Goal: Task Accomplishment & Management: Manage account settings

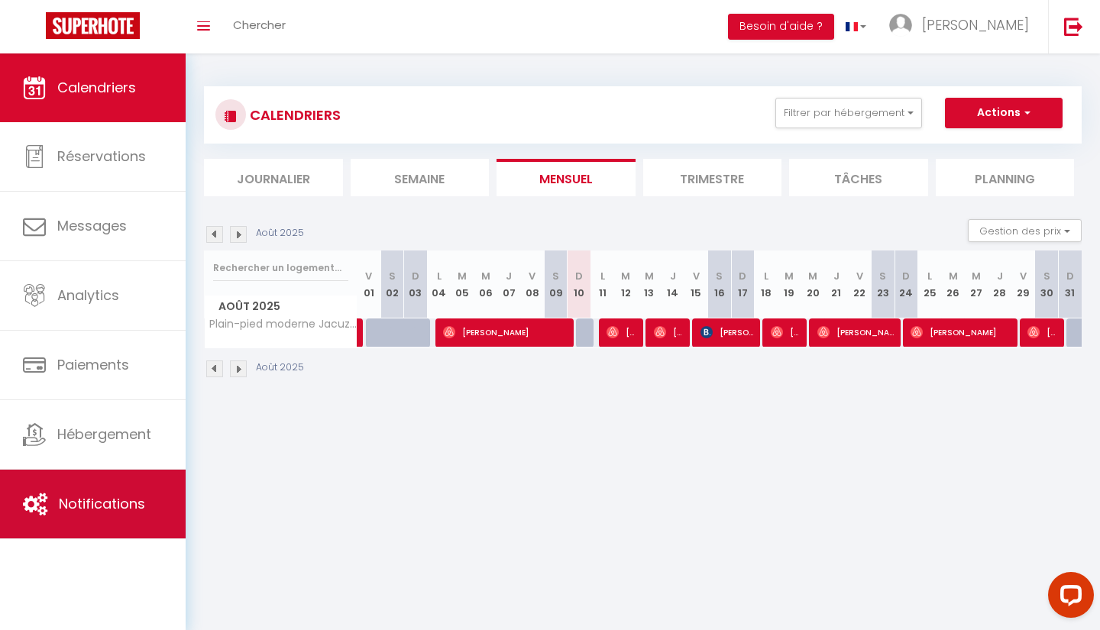
click at [94, 501] on span "Notifications" at bounding box center [102, 503] width 86 height 19
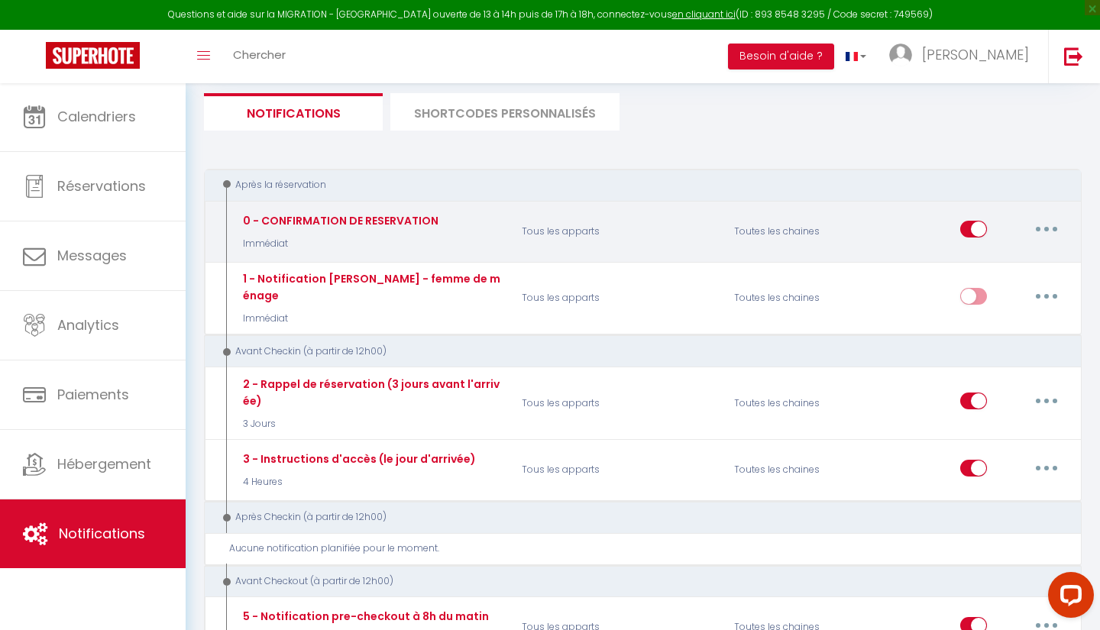
scroll to position [97, 0]
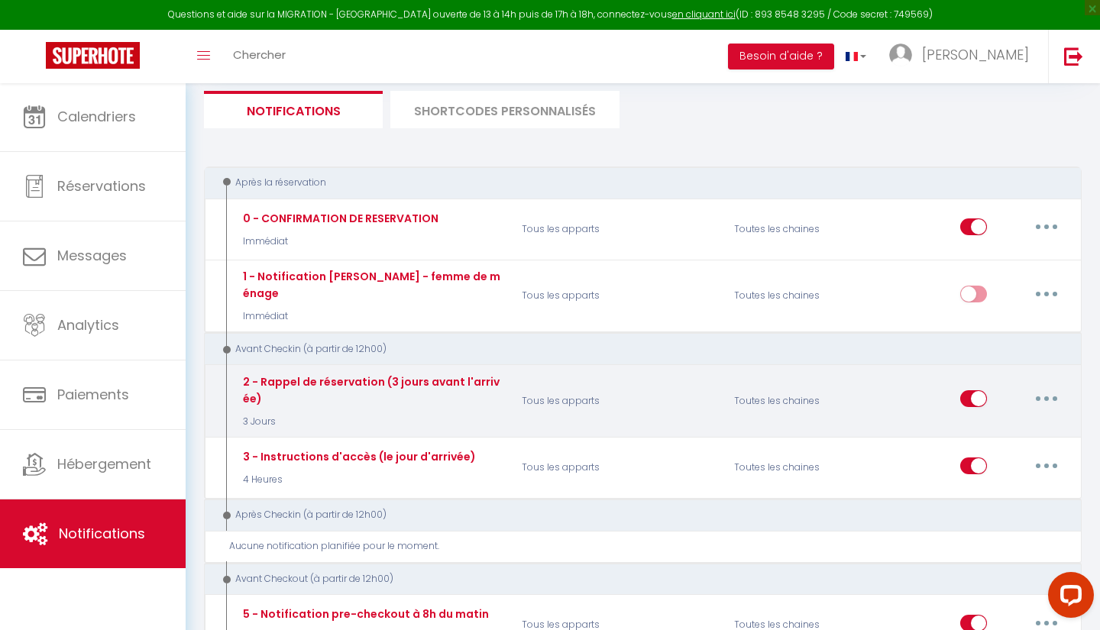
click at [1043, 387] on button "button" at bounding box center [1046, 399] width 43 height 24
click at [990, 421] on link "Editer" at bounding box center [1006, 434] width 113 height 26
type input "2 - Rappel de réservation (3 jours avant l'arrivée)"
select select "3 Jours"
select select "if_booking_is_paid"
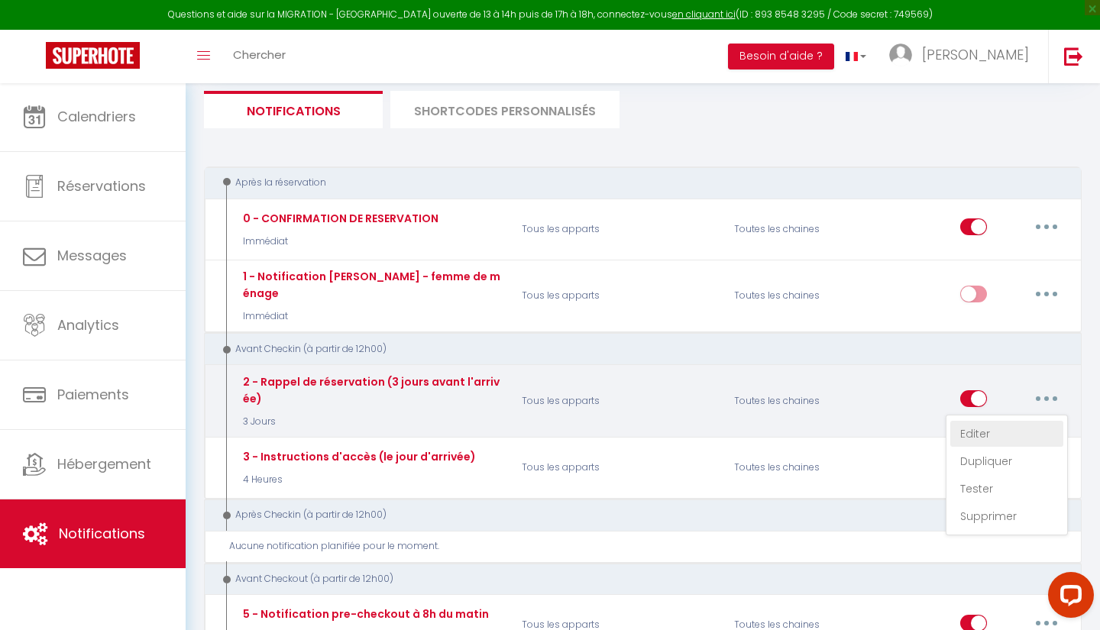
checkbox input "true"
checkbox input "false"
radio input "true"
type input "RAPPEL DE VOTRE RESERVATION - [BOOKING:ID] - [GUEST:FIRST_NAME] [GUEST:LAST_NAM…"
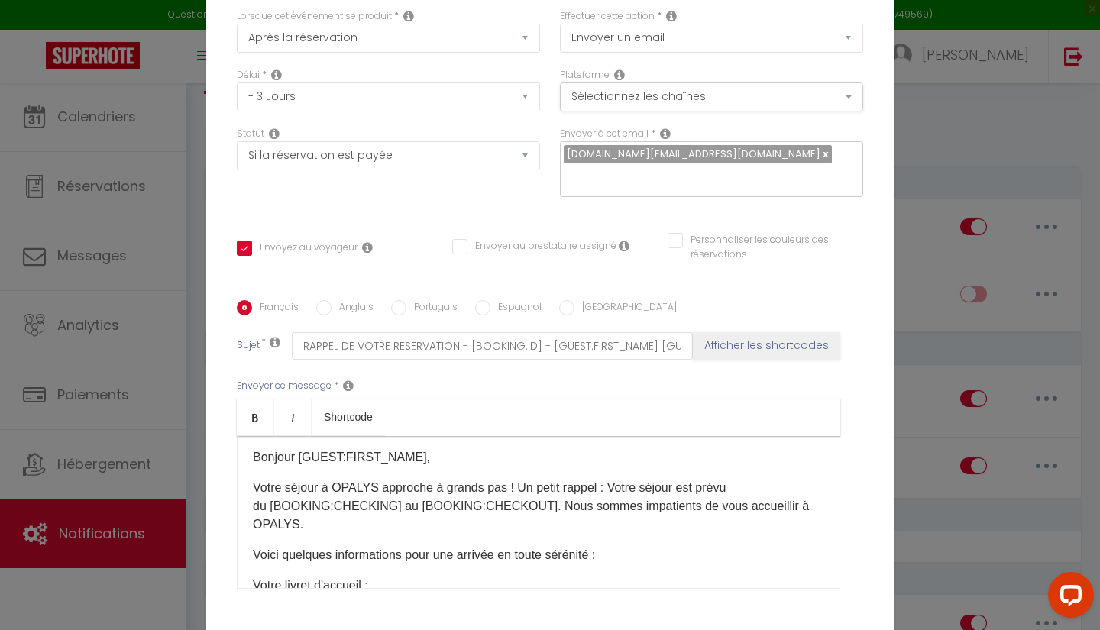
scroll to position [5, 0]
click at [322, 309] on input "Anglais" at bounding box center [323, 307] width 15 height 15
radio input "true"
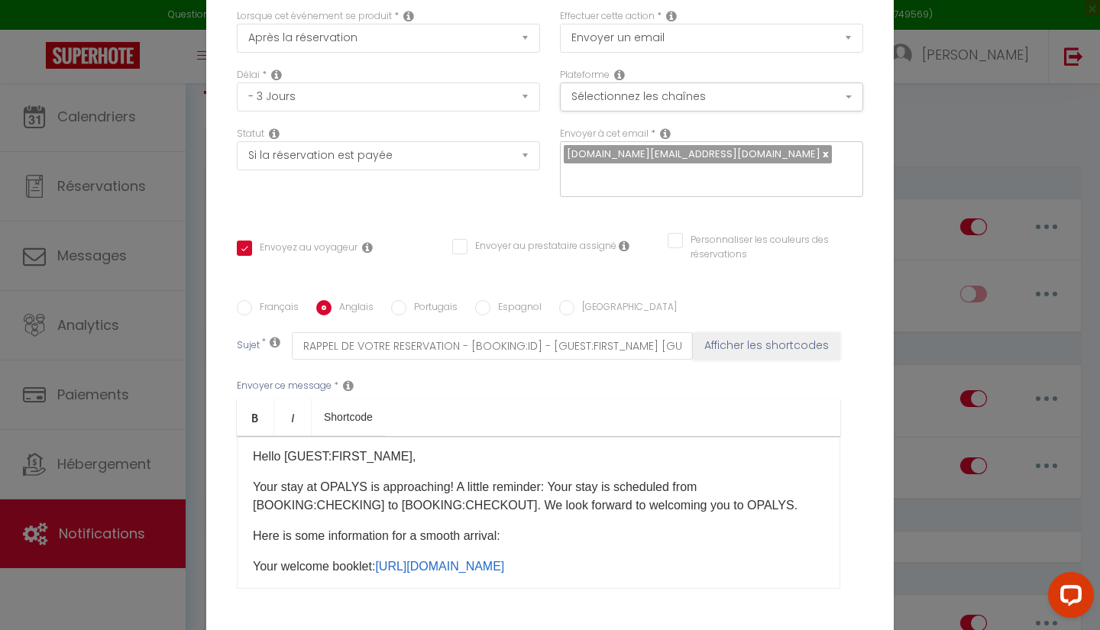
checkbox input "true"
checkbox input "false"
type input "OPALYS BOOKING REMINDER - [BOOKING:ID] - [GUEST:FIRST_NAME] [GUEST:LAST_NAME] -…"
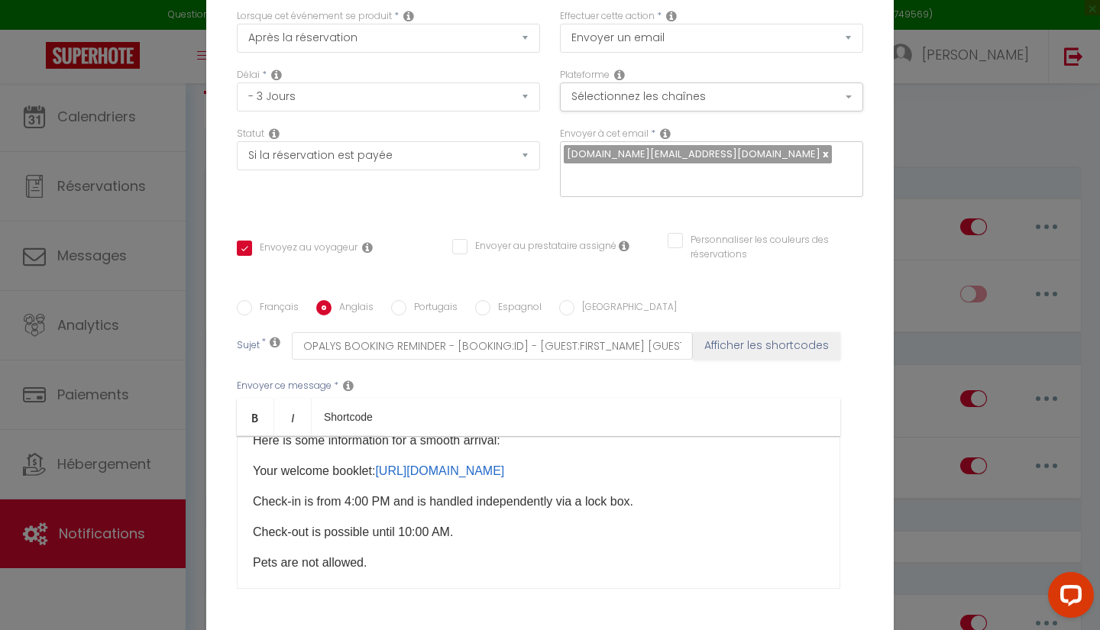
scroll to position [99, 0]
click at [484, 475] on link "[URL][DOMAIN_NAME]" at bounding box center [439, 471] width 129 height 13
click at [443, 472] on link "[URL][DOMAIN_NAME]" at bounding box center [439, 471] width 129 height 13
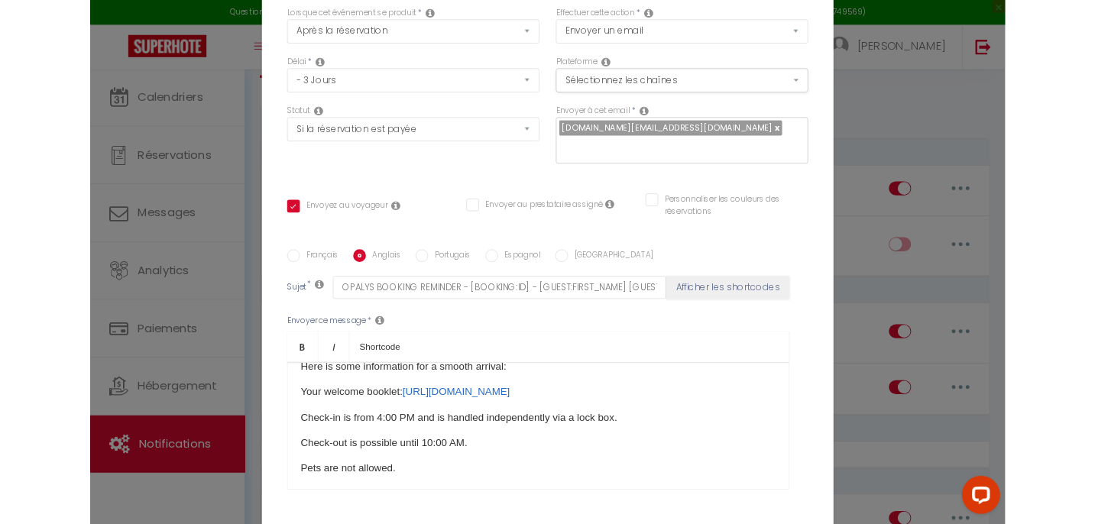
scroll to position [94, 0]
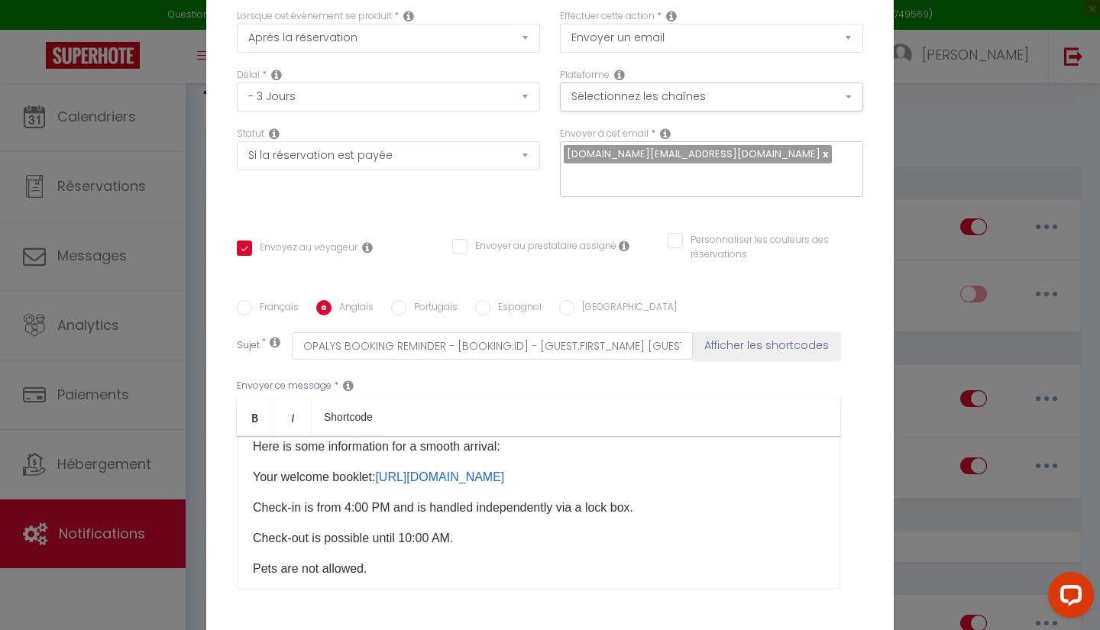
click at [248, 311] on input "Français" at bounding box center [244, 307] width 15 height 15
radio input "true"
checkbox input "true"
checkbox input "false"
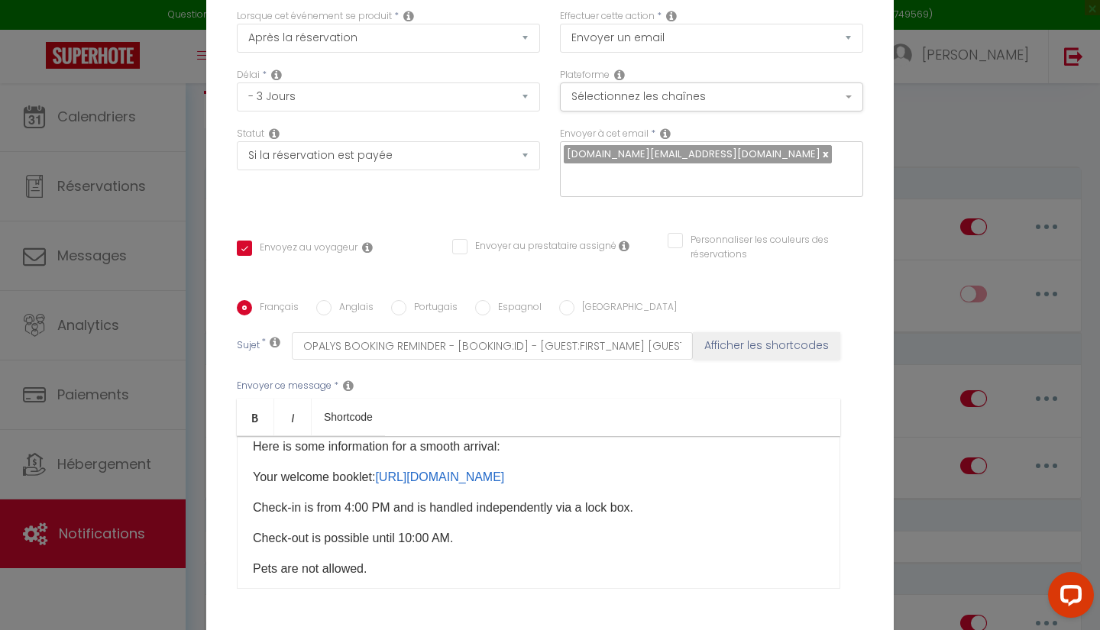
type input "RAPPEL DE VOTRE RESERVATION - [BOOKING:ID] - [GUEST:FIRST_NAME] [GUEST:LAST_NAM…"
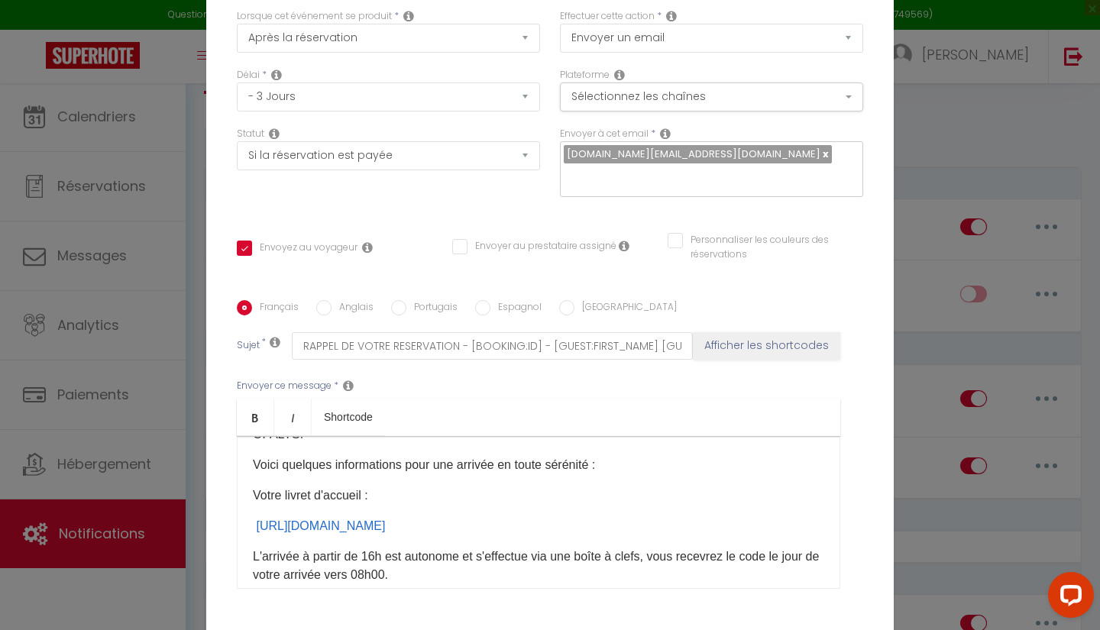
click at [324, 307] on input "Anglais" at bounding box center [323, 307] width 15 height 15
radio input "true"
checkbox input "true"
checkbox input "false"
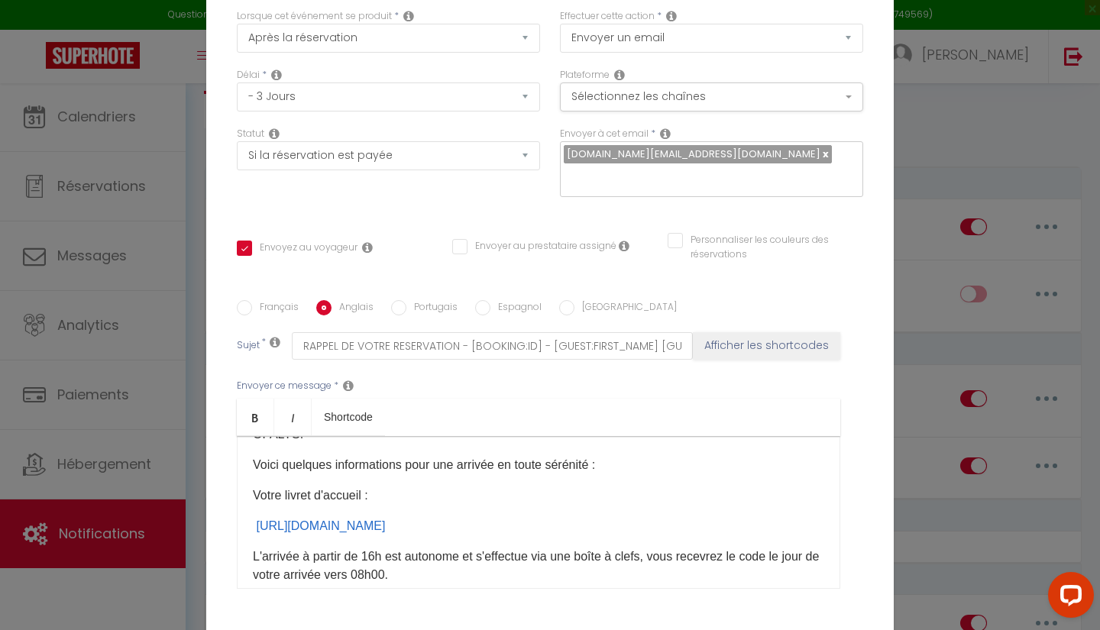
type input "OPALYS BOOKING REMINDER - [BOOKING:ID] - [GUEST:FIRST_NAME] [GUEST:LAST_NAME] -…"
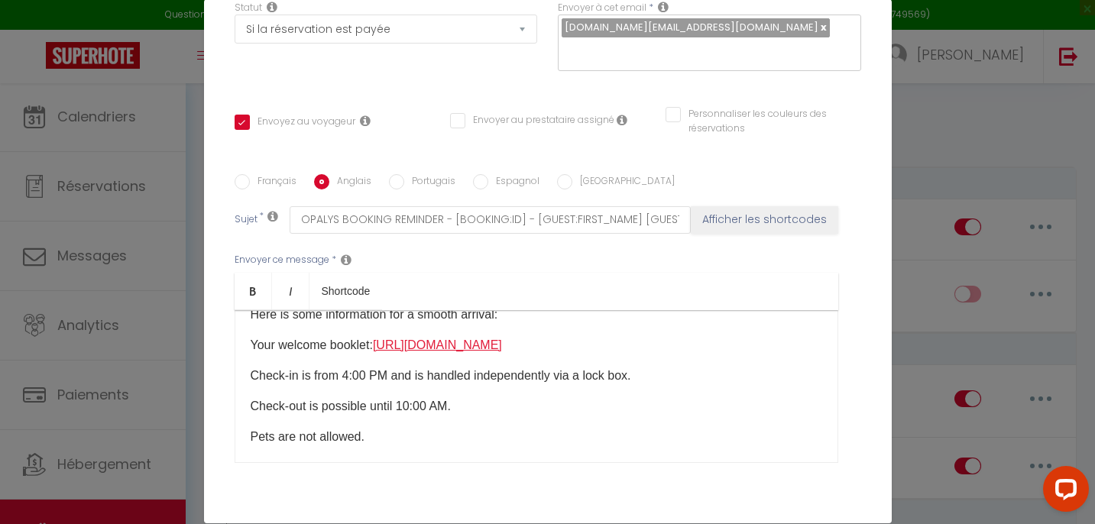
scroll to position [98, 0]
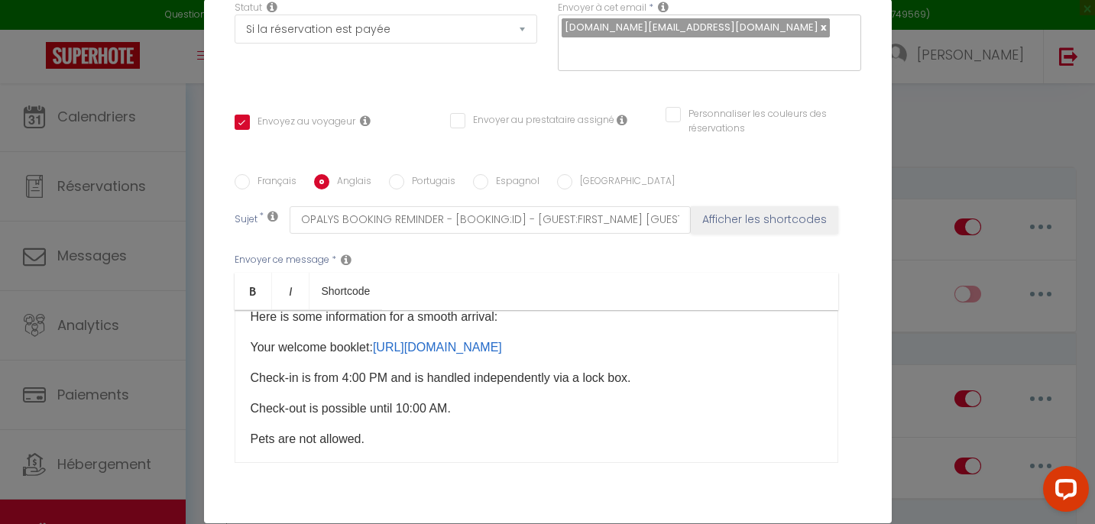
drag, startPoint x: 375, startPoint y: 348, endPoint x: 412, endPoint y: 365, distance: 40.7
click at [412, 357] on p "Your welcome booklet: [URL][DOMAIN_NAME]" at bounding box center [536, 347] width 571 height 18
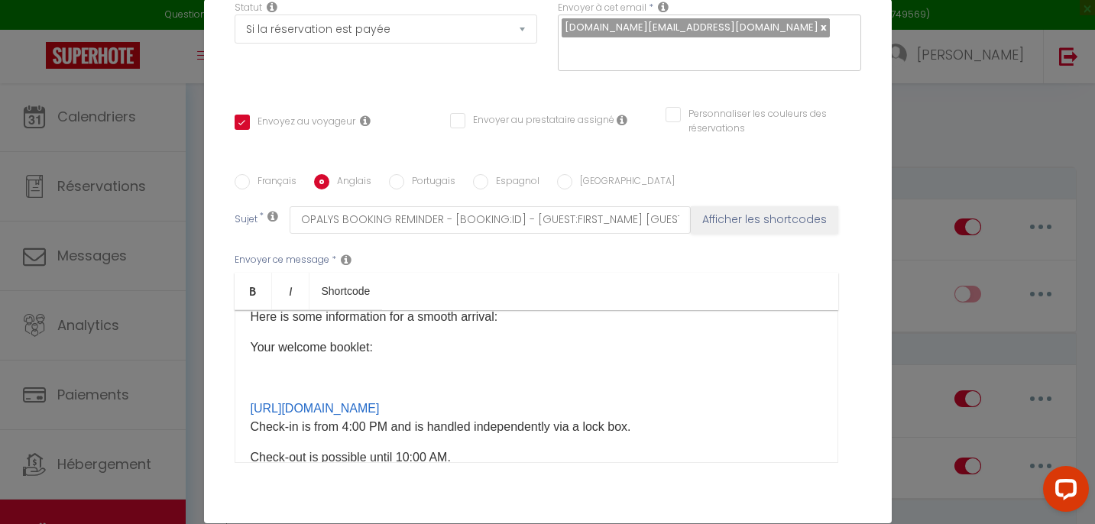
click at [247, 404] on div "Hello [GUEST:FIRST_NAME], Your stay at [GEOGRAPHIC_DATA] is approaching! A litt…" at bounding box center [537, 386] width 604 height 153
click at [308, 361] on div "Hello [GUEST:FIRST_NAME], Your stay at [GEOGRAPHIC_DATA] is approaching! A litt…" at bounding box center [537, 386] width 604 height 153
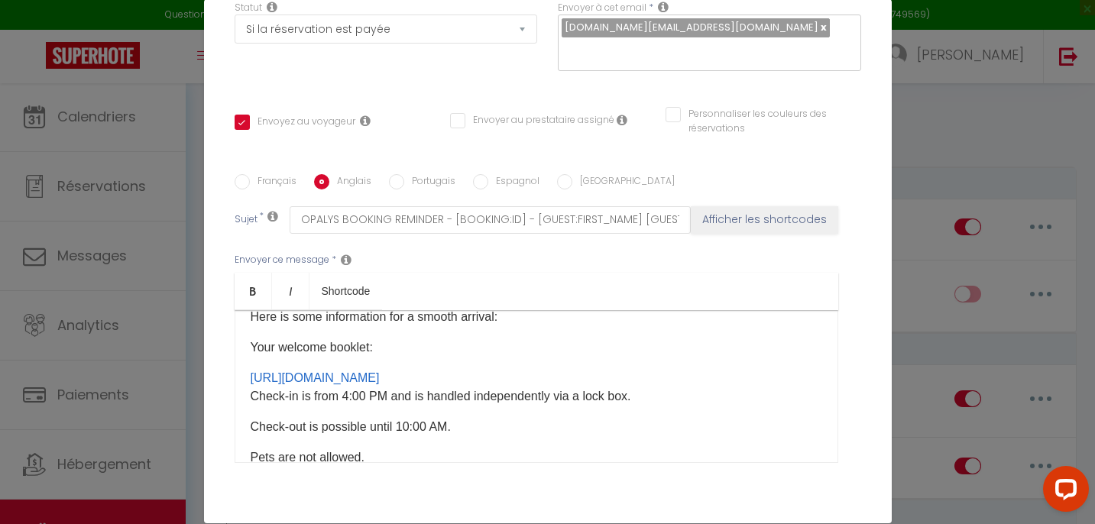
click at [245, 400] on div "Hello [GUEST:FIRST_NAME], Your stay at [GEOGRAPHIC_DATA] is approaching! A litt…" at bounding box center [537, 386] width 604 height 153
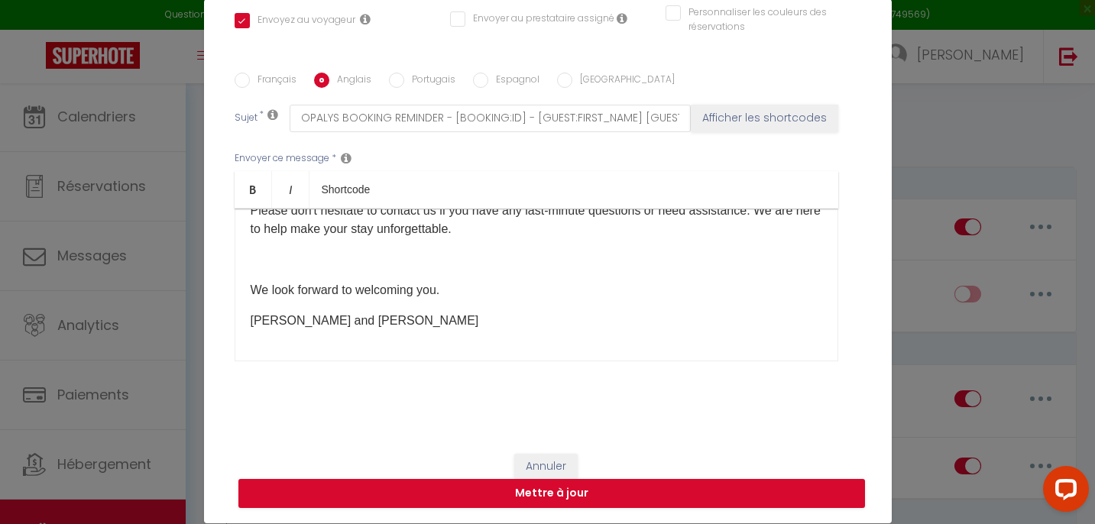
scroll to position [348, 0]
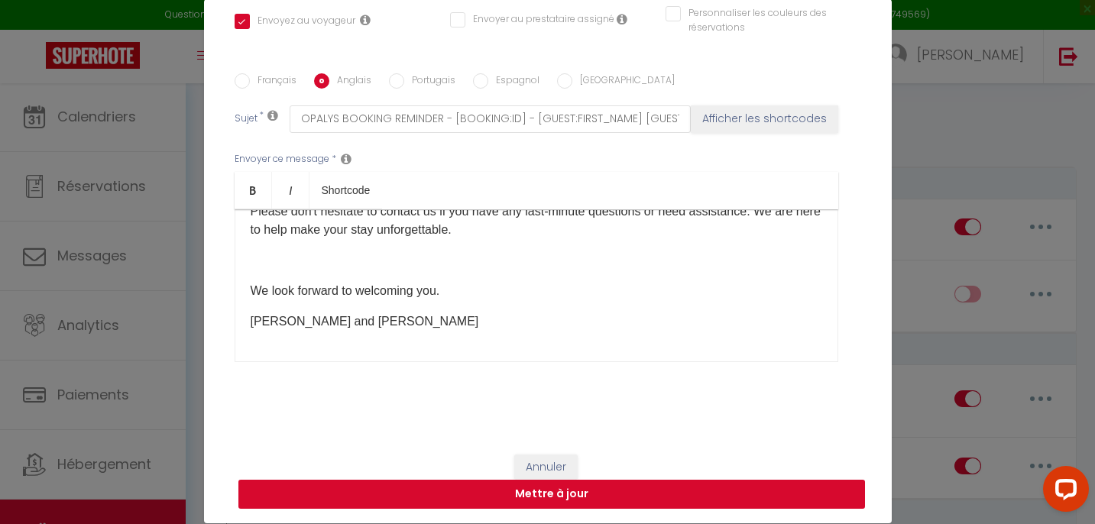
click at [594, 493] on button "Mettre à jour" at bounding box center [551, 494] width 626 height 29
checkbox input "true"
checkbox input "false"
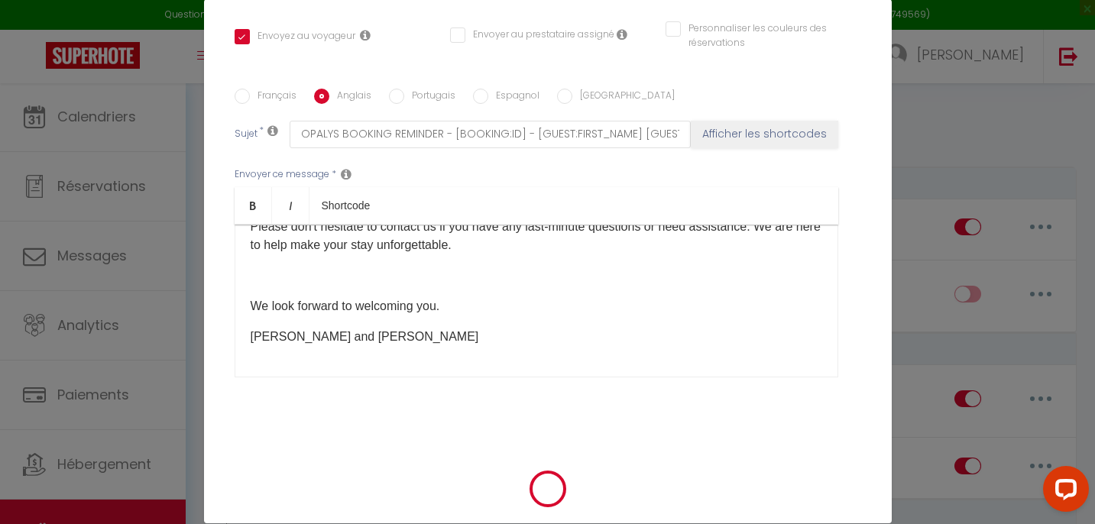
scroll to position [333, 0]
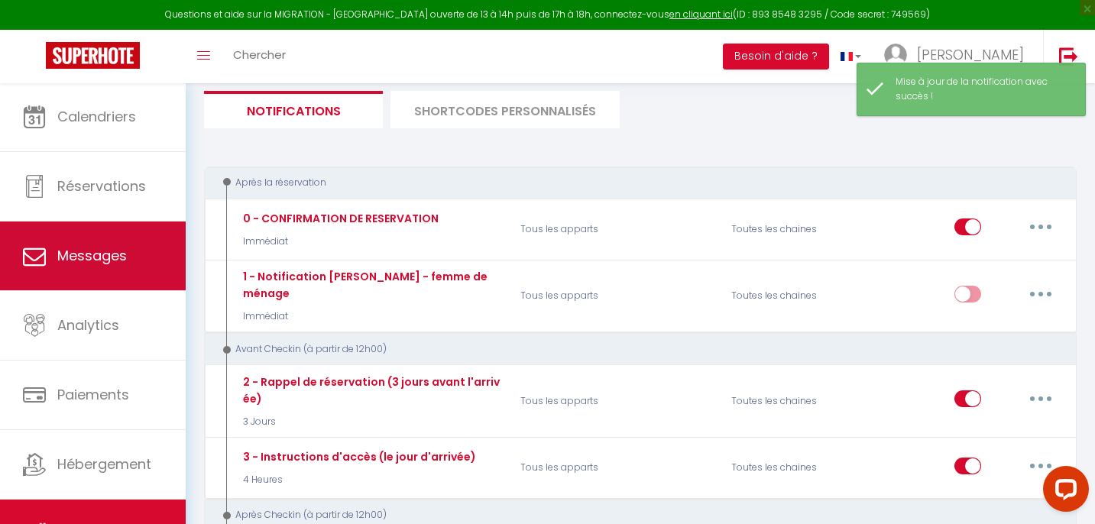
click at [129, 270] on link "Messages" at bounding box center [93, 256] width 186 height 69
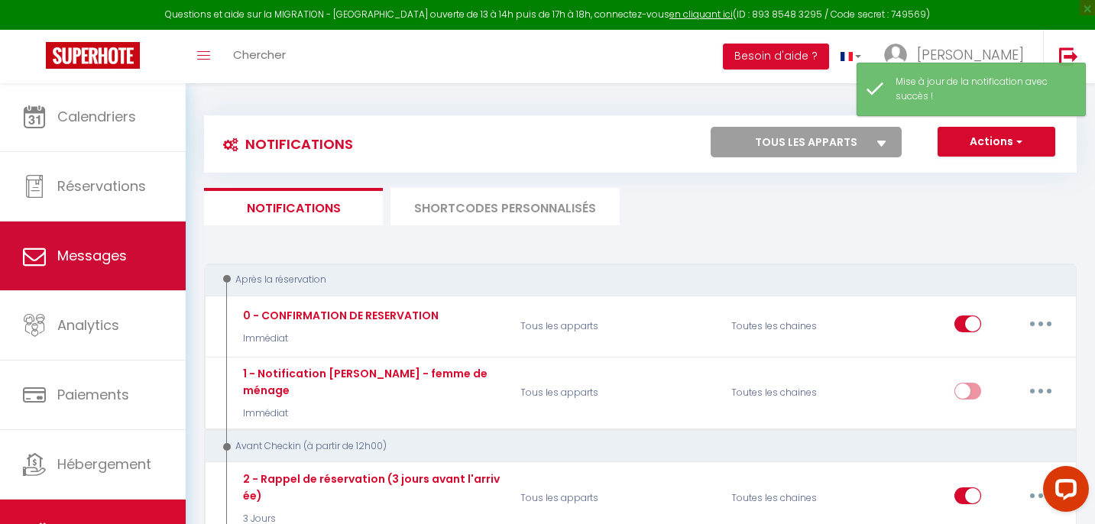
select select "message"
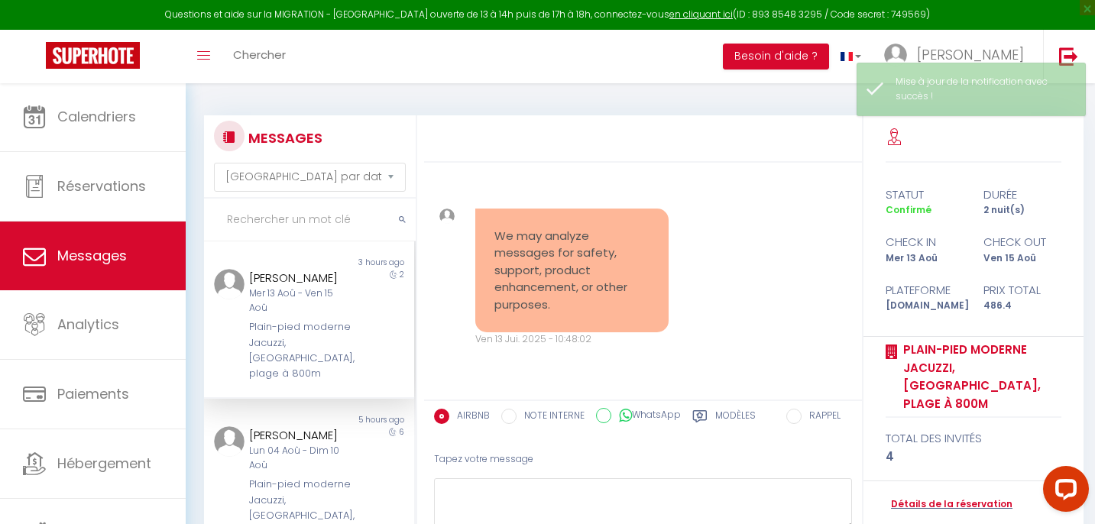
scroll to position [2960, 0]
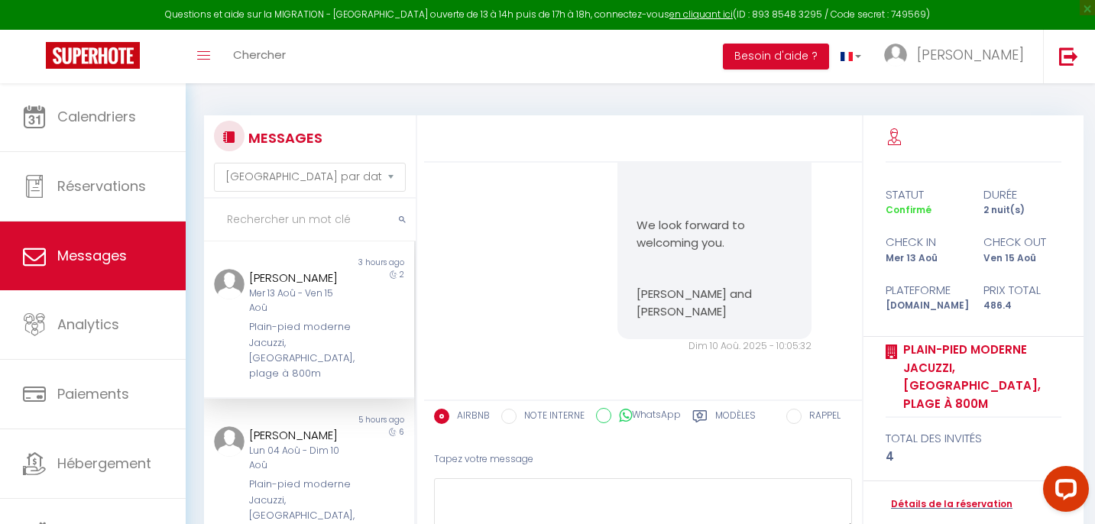
click at [306, 293] on div "Mer 13 Aoû - Ven 15 Aoû" at bounding box center [300, 300] width 102 height 29
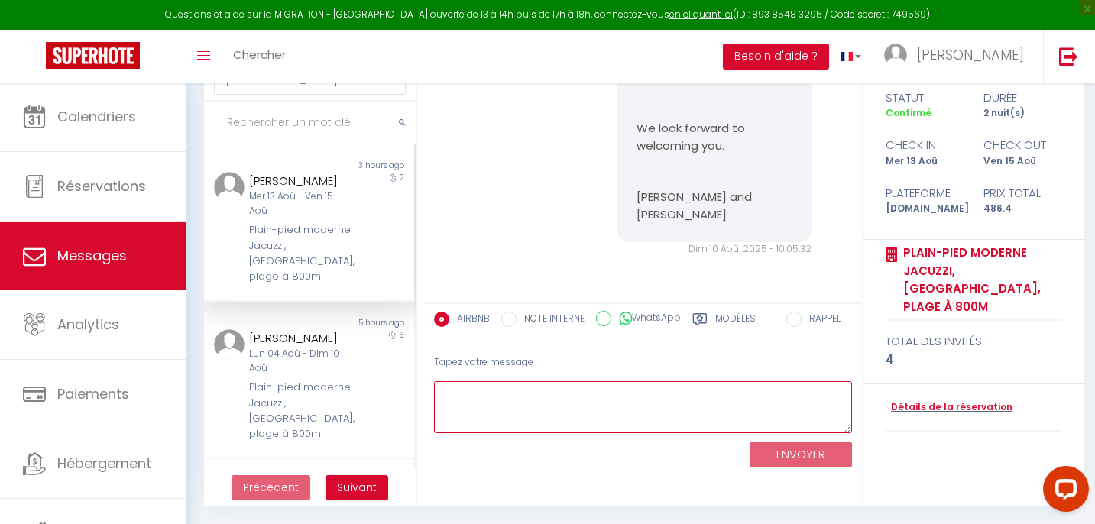
click at [569, 389] on textarea at bounding box center [643, 407] width 418 height 53
type textarea "e"
type textarea "i"
paste textarea "[URL][DOMAIN_NAME]"
click at [811, 455] on button "ENVOYER" at bounding box center [800, 455] width 102 height 27
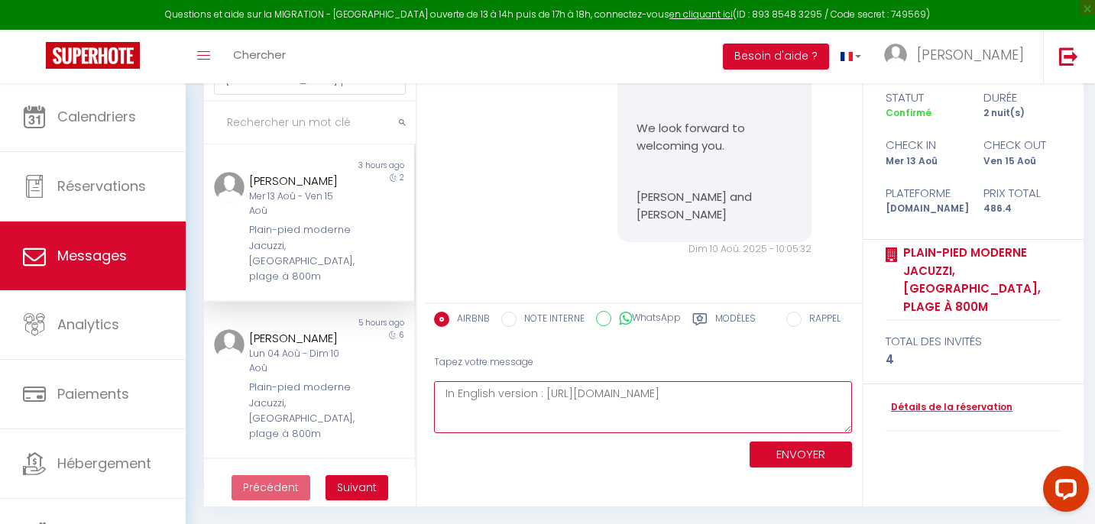
type textarea "In English version : [URL][DOMAIN_NAME]"
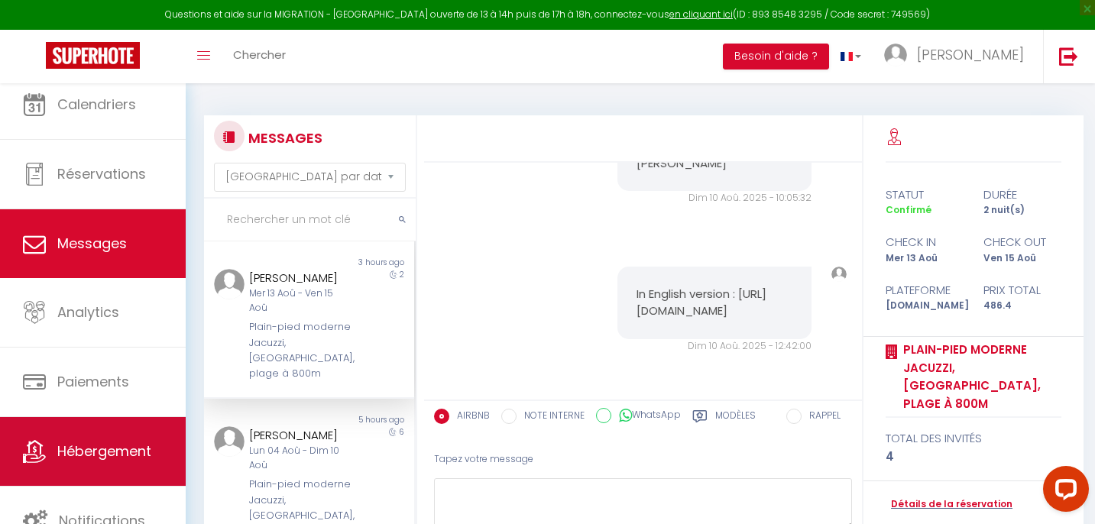
scroll to position [12, 0]
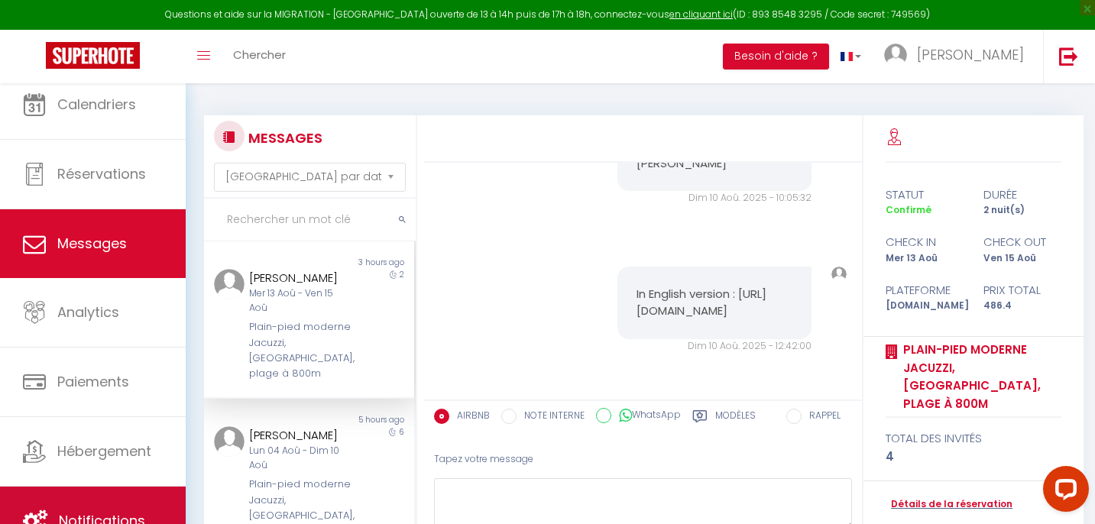
click at [93, 497] on link "Notifications" at bounding box center [93, 521] width 186 height 69
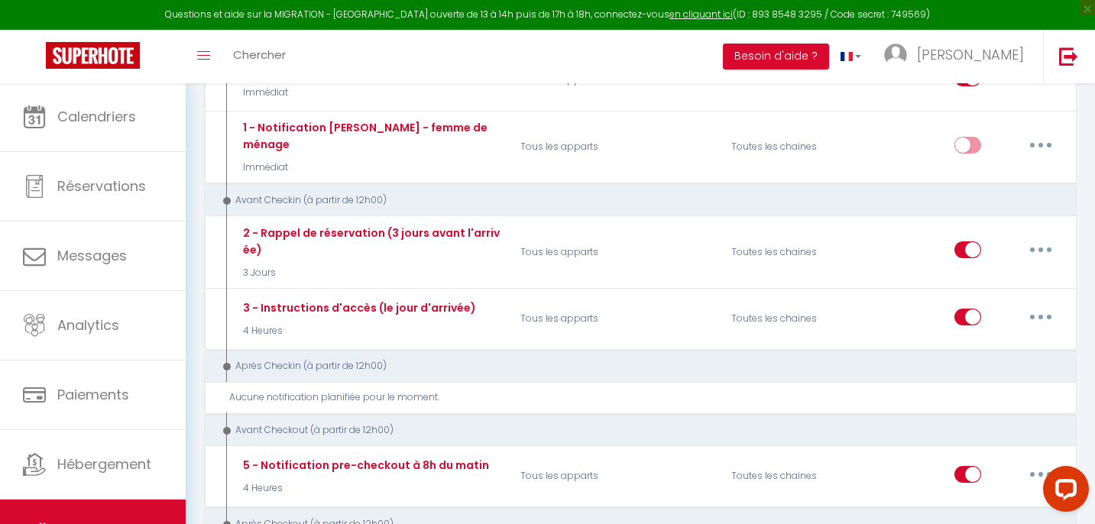
scroll to position [248, 0]
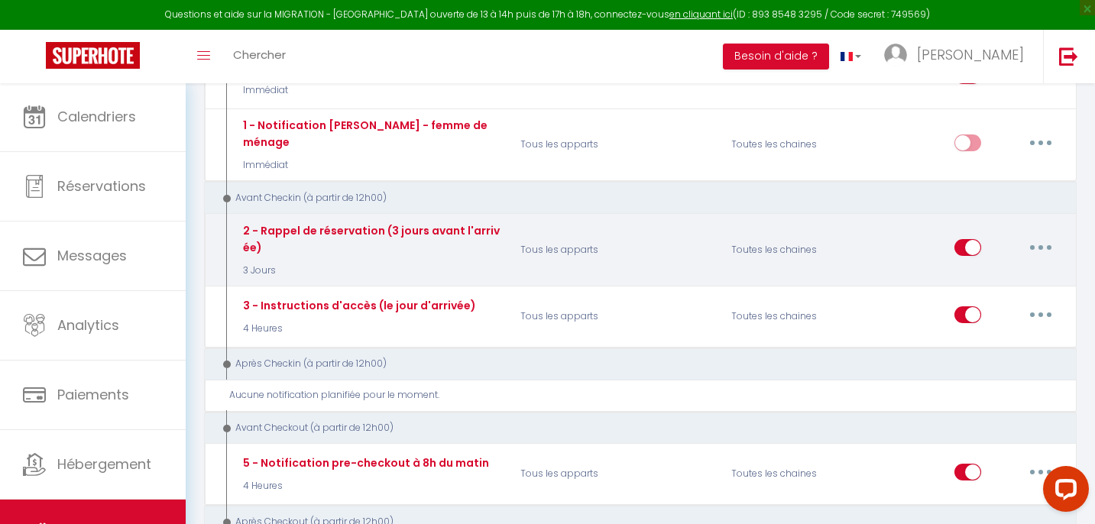
click at [1048, 235] on button "button" at bounding box center [1040, 247] width 43 height 24
click at [967, 272] on link "Editer" at bounding box center [1000, 283] width 113 height 26
type input "2 - Rappel de réservation (3 jours avant l'arrivée)"
select select "3 Jours"
select select "if_booking_is_paid"
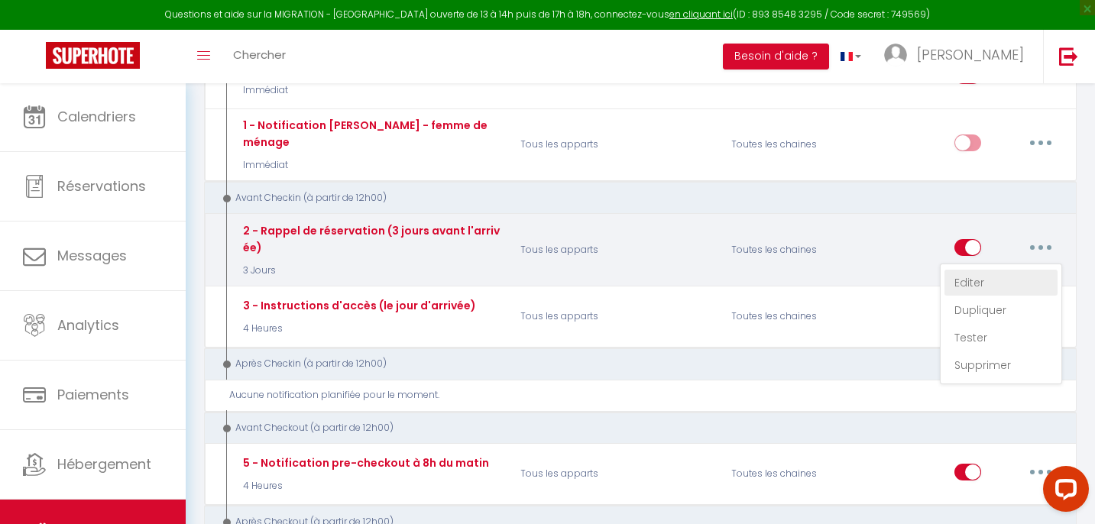
checkbox input "true"
checkbox input "false"
radio input "true"
type input "RAPPEL DE VOTRE RESERVATION - [BOOKING:ID] - [GUEST:FIRST_NAME] [GUEST:LAST_NAM…"
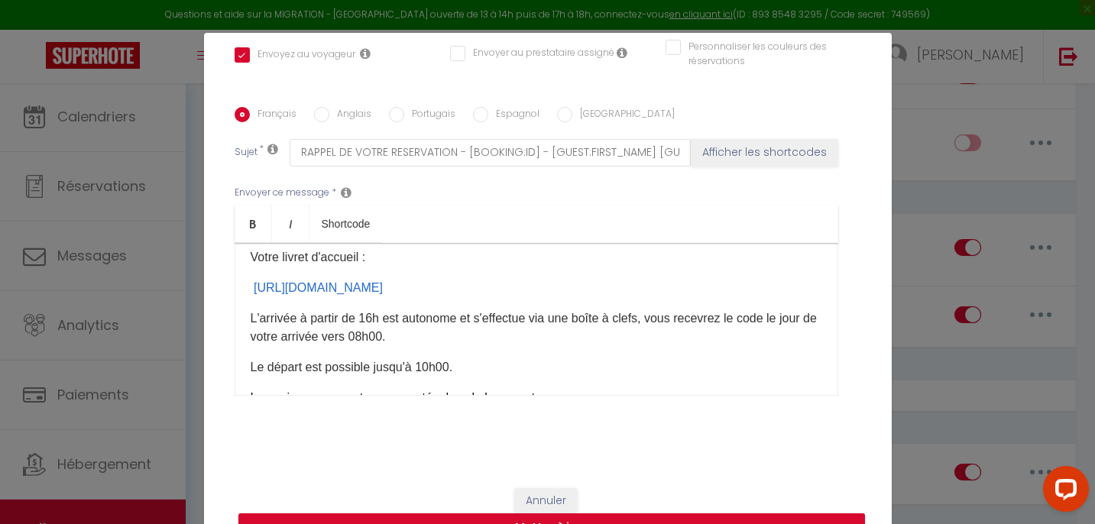
scroll to position [128, 0]
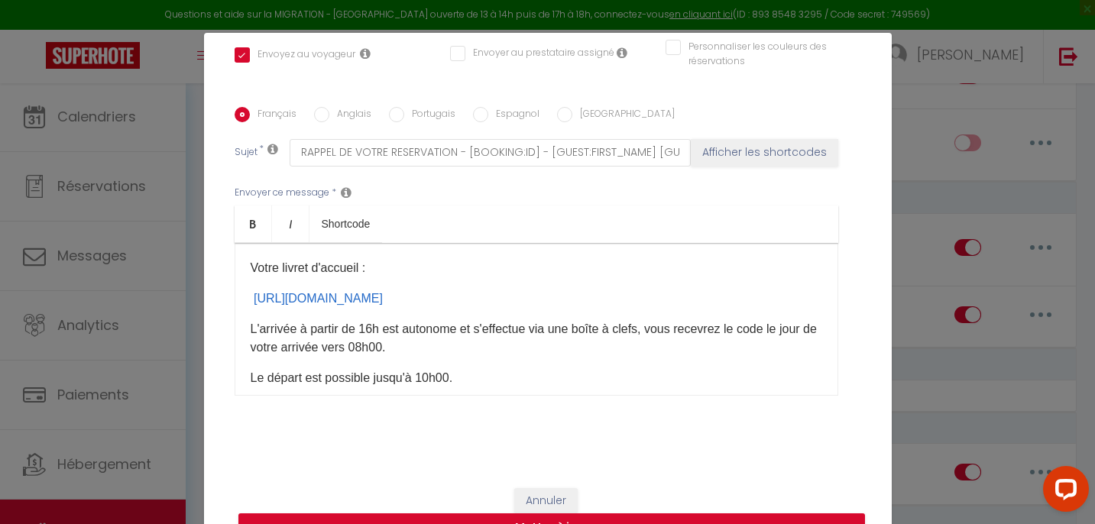
click at [541, 498] on button "Annuler" at bounding box center [545, 501] width 63 height 26
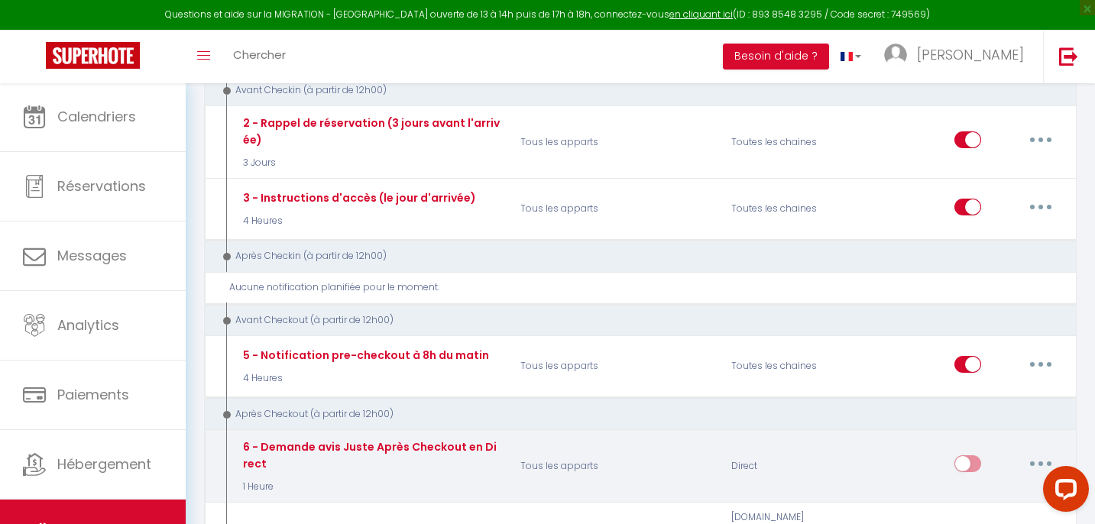
scroll to position [347, 0]
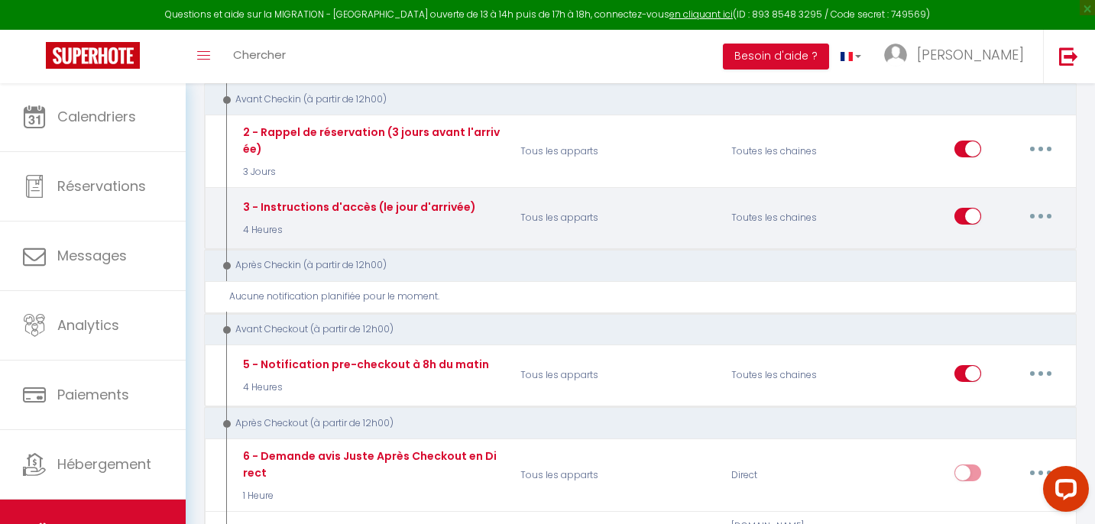
click at [1040, 204] on button "button" at bounding box center [1040, 216] width 43 height 24
click at [992, 239] on link "Editer" at bounding box center [1000, 251] width 113 height 26
type input "3 - Instructions d'accès (le jour d'arrivée)"
select select "4 Heures"
checkbox input "true"
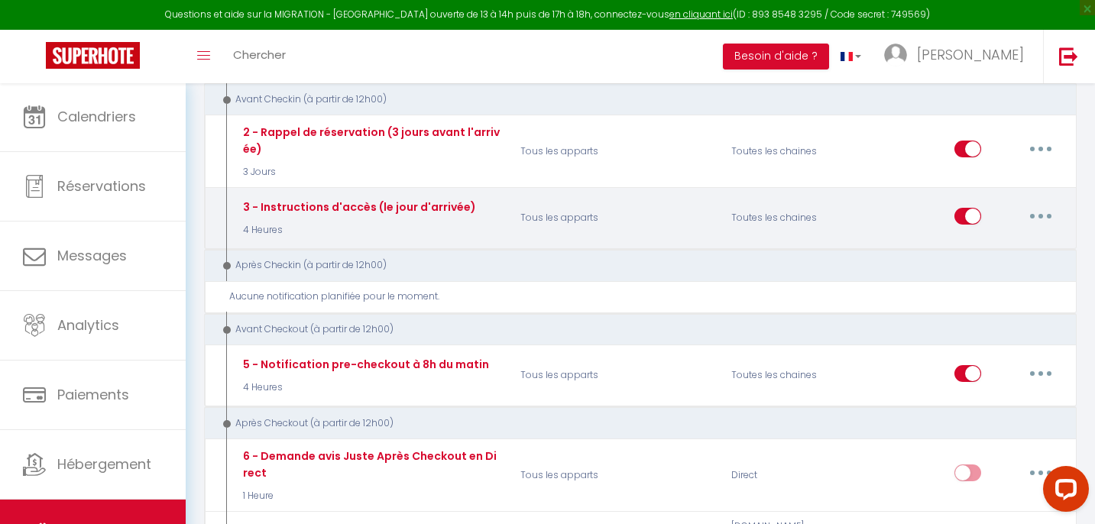
checkbox input "false"
type input "Procédure pour le checkin - [RENTAL:NAME]"
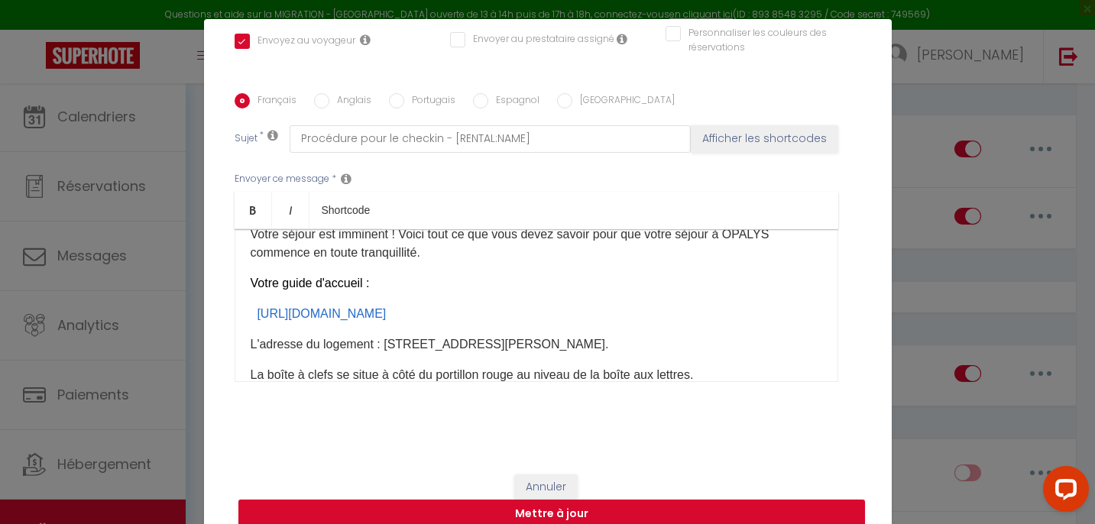
scroll to position [345, 0]
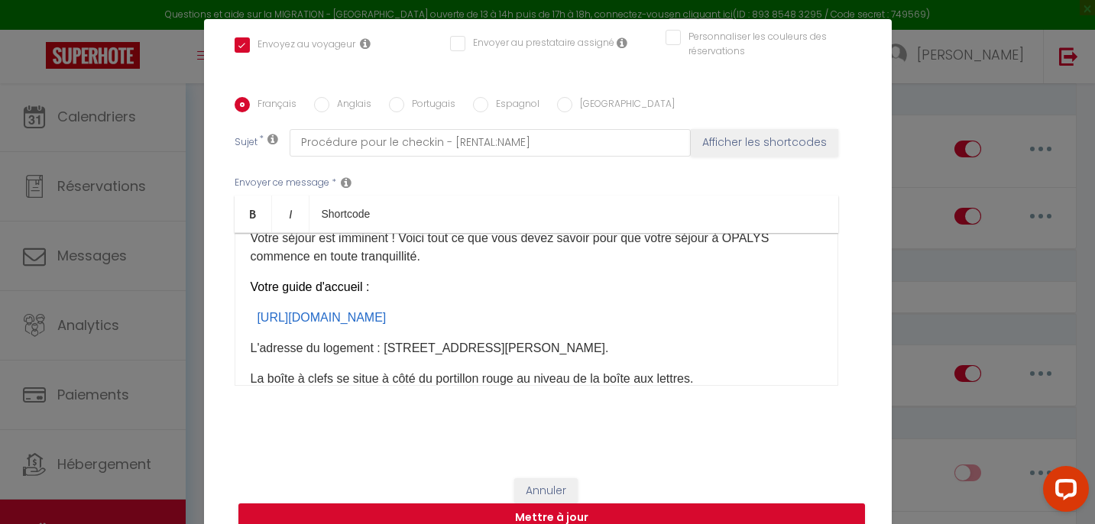
click at [327, 108] on input "Anglais" at bounding box center [321, 104] width 15 height 15
radio input "true"
checkbox input "true"
checkbox input "false"
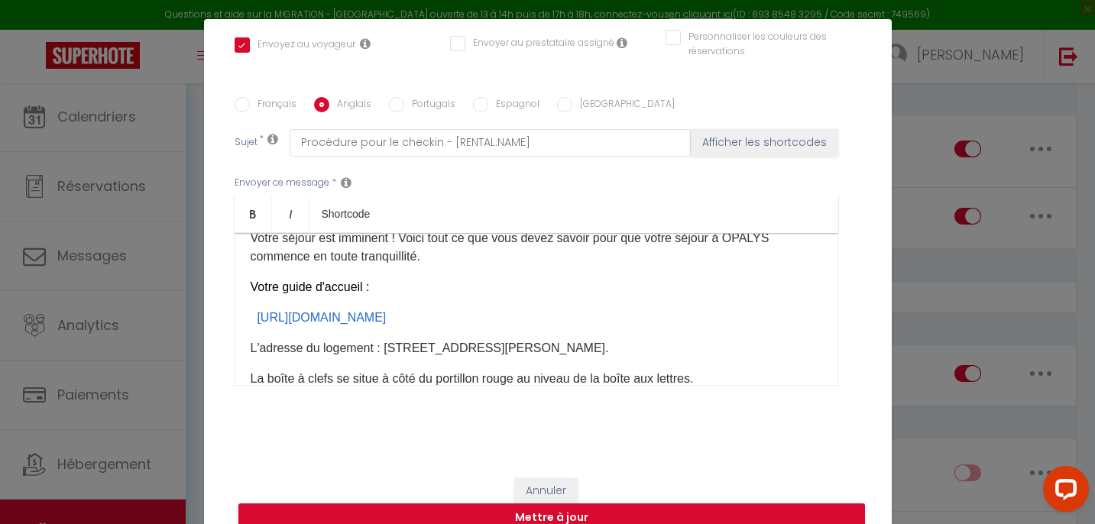
type input "Check-in procedure - [RENTAL:NAME]"
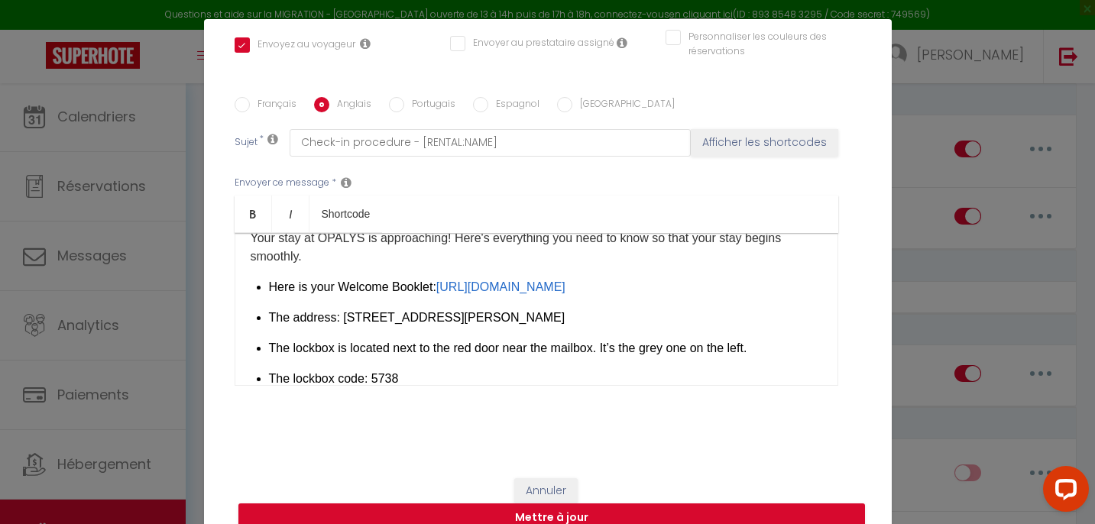
drag, startPoint x: 439, startPoint y: 285, endPoint x: 469, endPoint y: 305, distance: 36.4
click at [469, 296] on li "Here is your Welcome Booklet: [URL][DOMAIN_NAME] ​" at bounding box center [545, 287] width 553 height 18
drag, startPoint x: 426, startPoint y: 306, endPoint x: 277, endPoint y: 303, distance: 149.8
click at [436, 293] on link "[URL][DOMAIN_NAME]" at bounding box center [500, 286] width 129 height 13
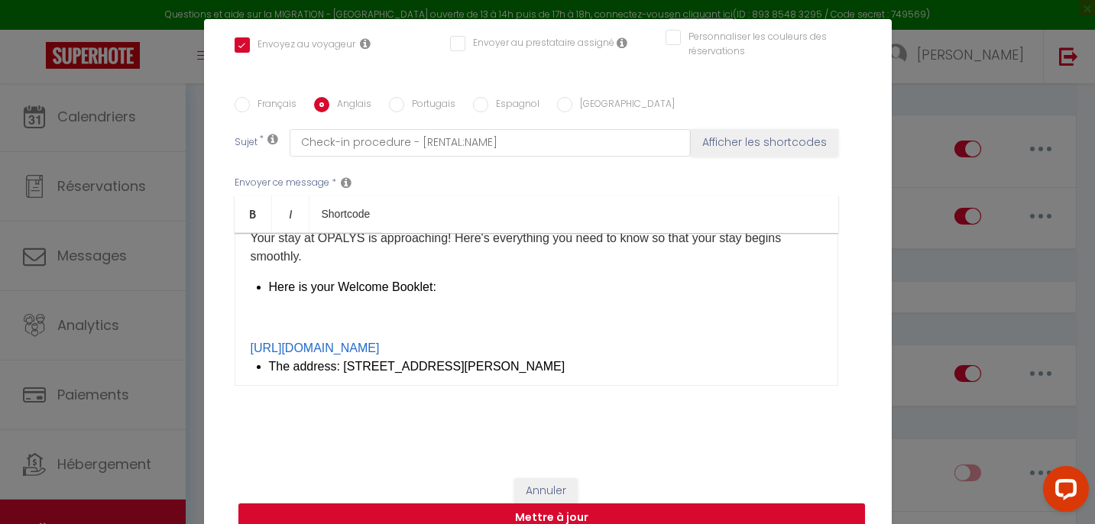
scroll to position [50, 0]
click at [247, 345] on div "Dear [GUEST:FIRST_NAME], ​Your stay at OPALYS is approaching! Here's everything…" at bounding box center [537, 309] width 604 height 153
click at [265, 330] on div "Dear [GUEST:FIRST_NAME], ​Your stay at OPALYS is approaching! Here's everything…" at bounding box center [537, 309] width 604 height 153
click at [267, 322] on p "​" at bounding box center [536, 318] width 571 height 18
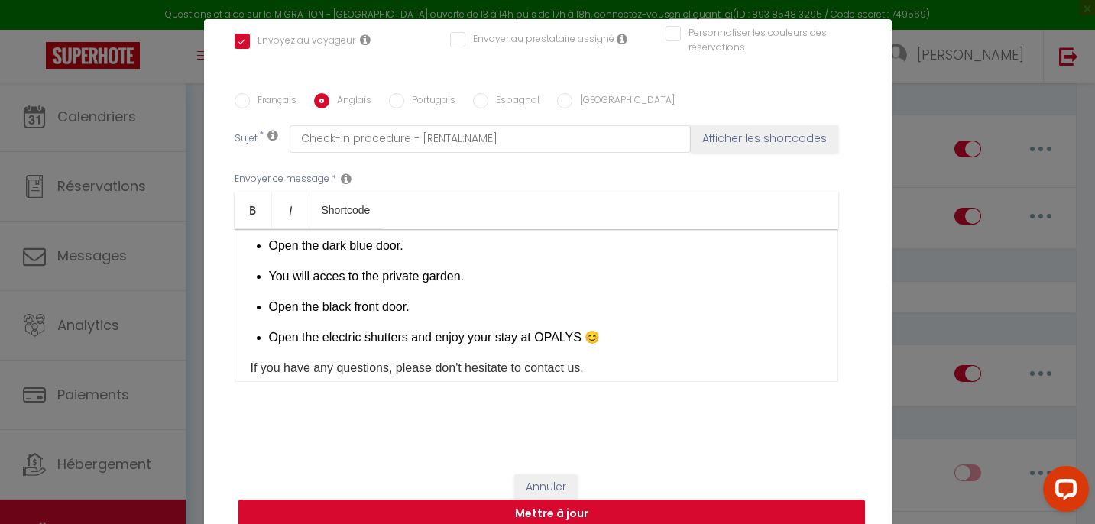
scroll to position [66, 0]
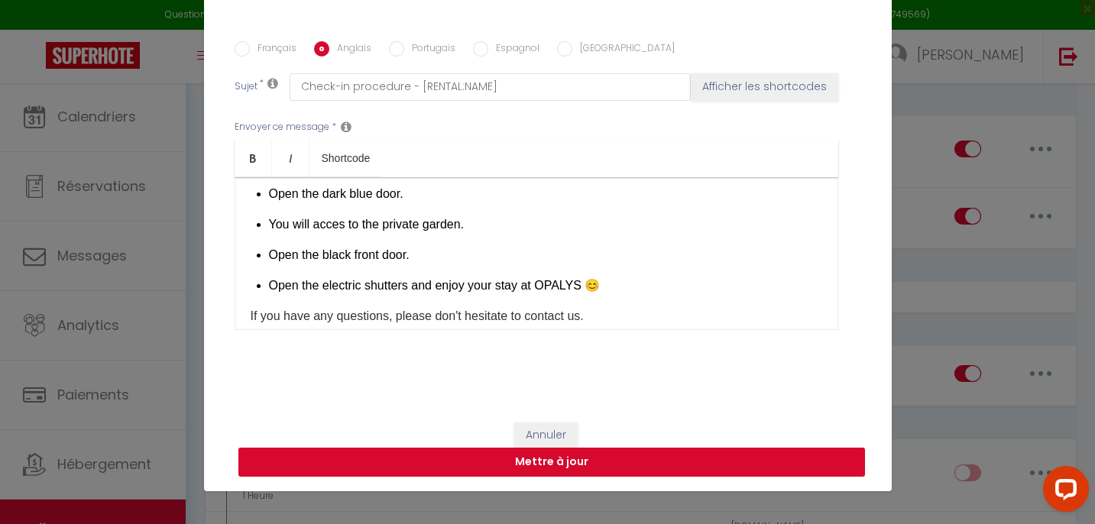
click at [682, 465] on button "Mettre à jour" at bounding box center [551, 462] width 626 height 29
checkbox input "true"
checkbox input "false"
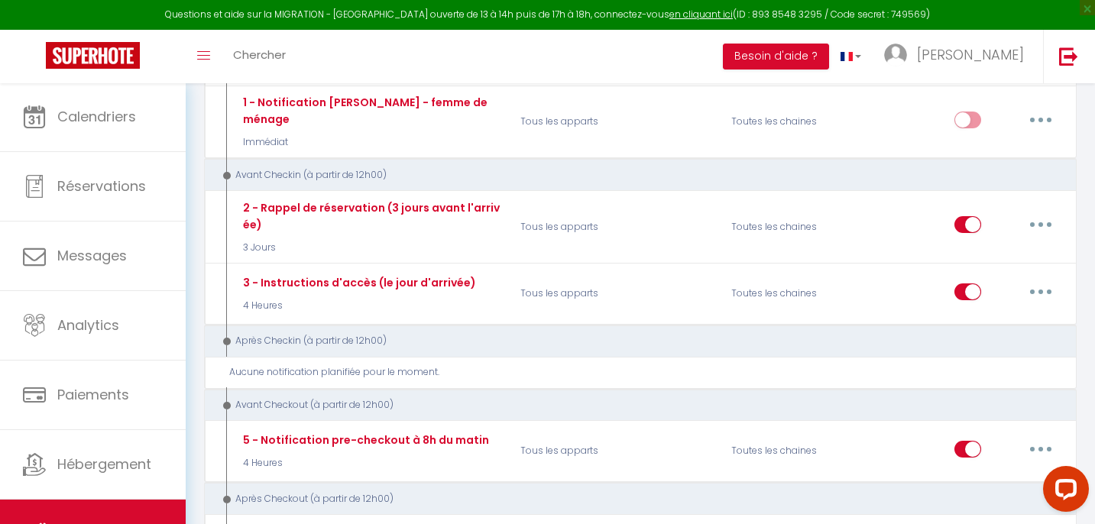
scroll to position [272, 0]
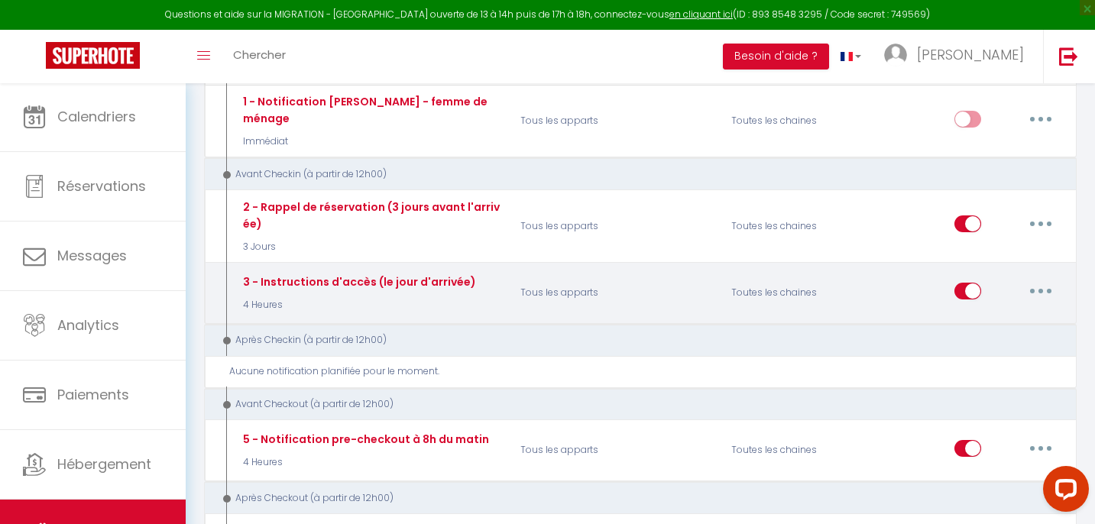
click at [1043, 289] on icon "button" at bounding box center [1040, 291] width 5 height 5
click at [976, 312] on link "Editer" at bounding box center [1000, 325] width 113 height 26
type input "3 - Instructions d'accès (le jour d'arrivée)"
select select "4 Heures"
select select "if_booking_is_paid"
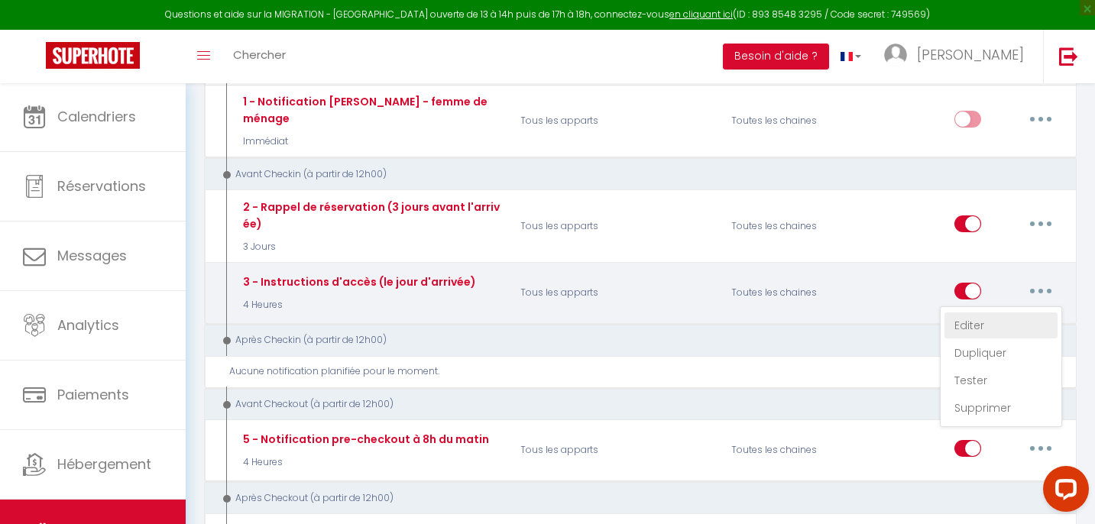
checkbox input "true"
checkbox input "false"
radio input "true"
type input "Procédure pour le checkin - [RENTAL:NAME]"
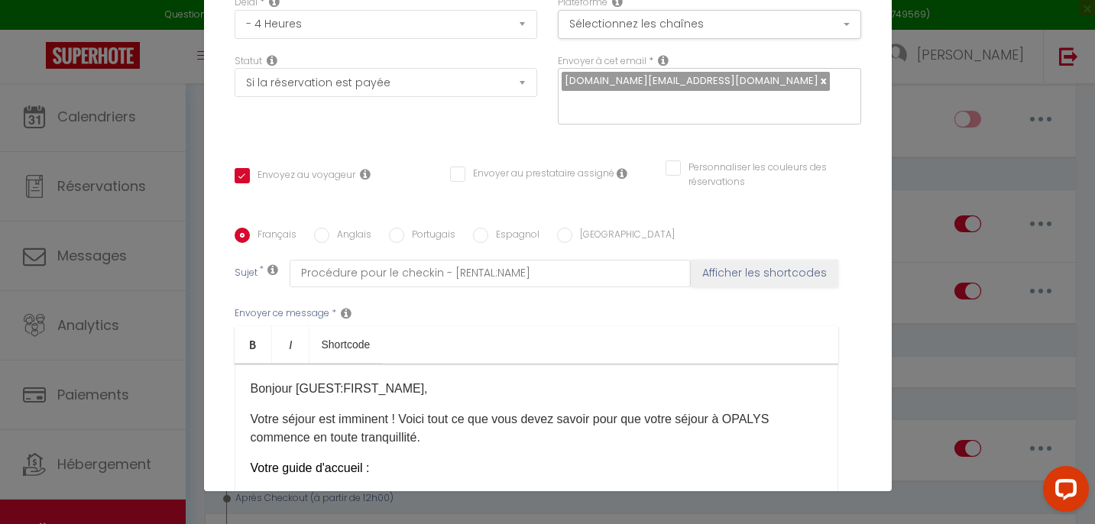
scroll to position [152, 0]
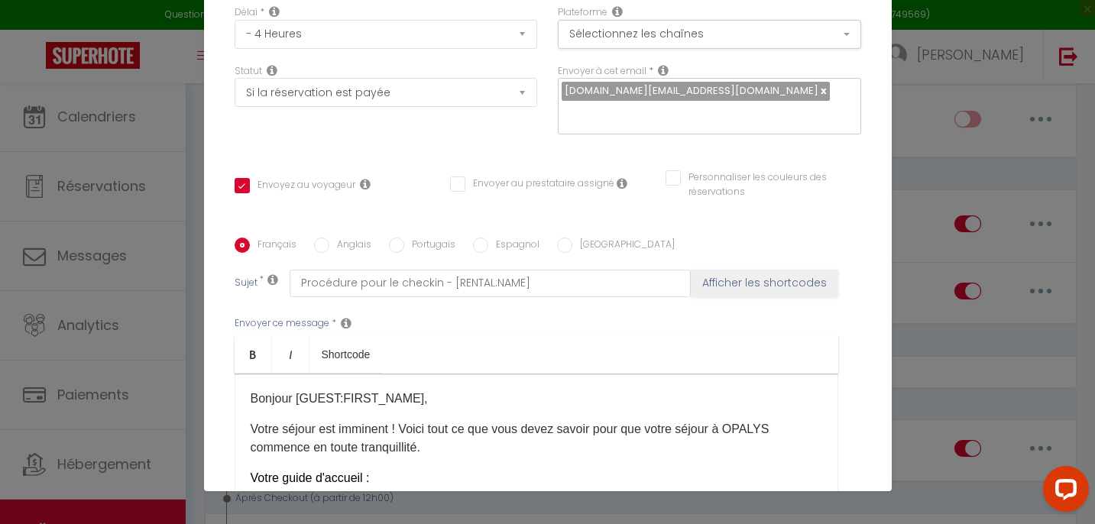
click at [318, 246] on input "Anglais" at bounding box center [321, 245] width 15 height 15
radio input "true"
checkbox input "true"
checkbox input "false"
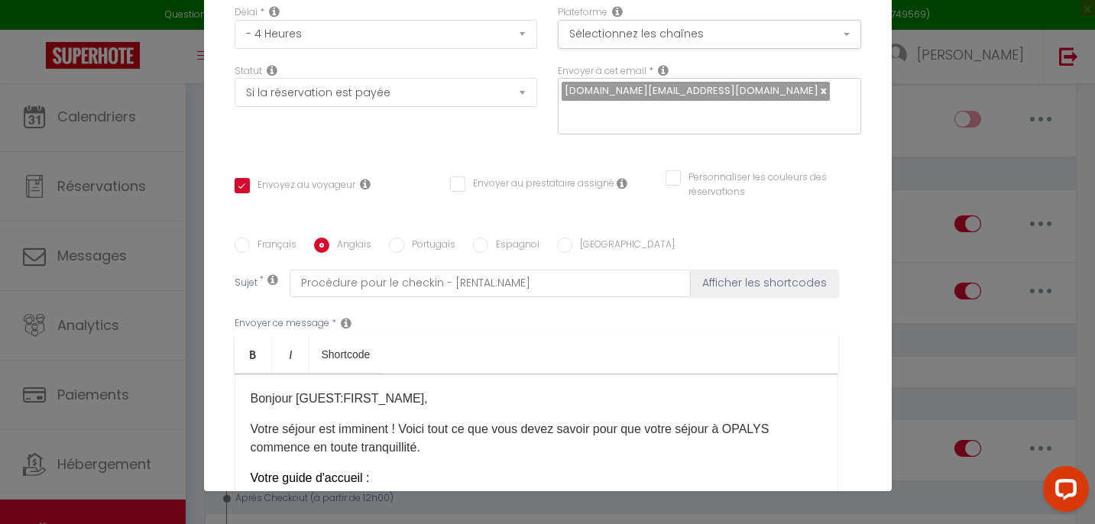
type input "Check-in procedure - [RENTAL:NAME]"
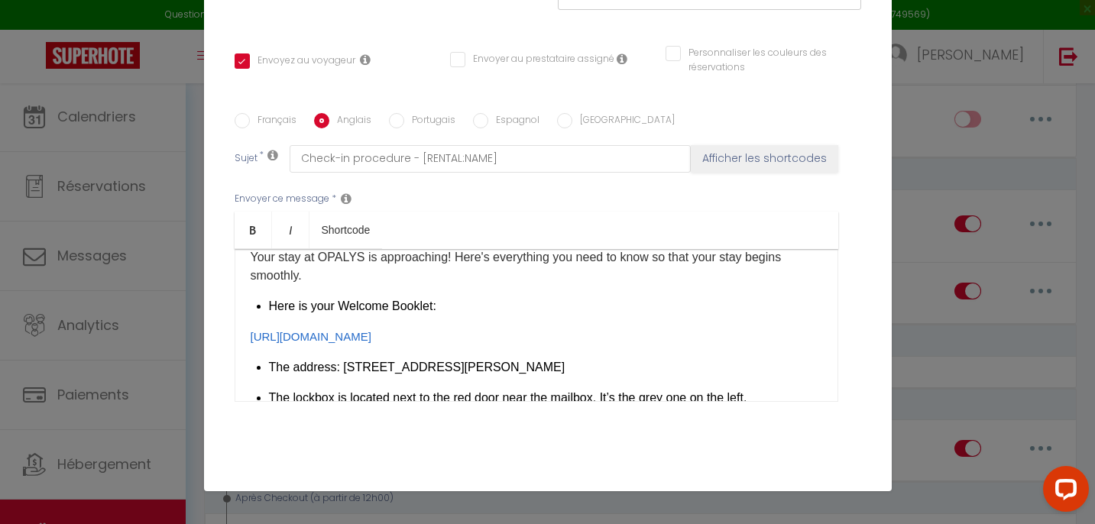
scroll to position [48, 0]
click at [241, 121] on input "Français" at bounding box center [242, 120] width 15 height 15
radio input "true"
checkbox input "true"
checkbox input "false"
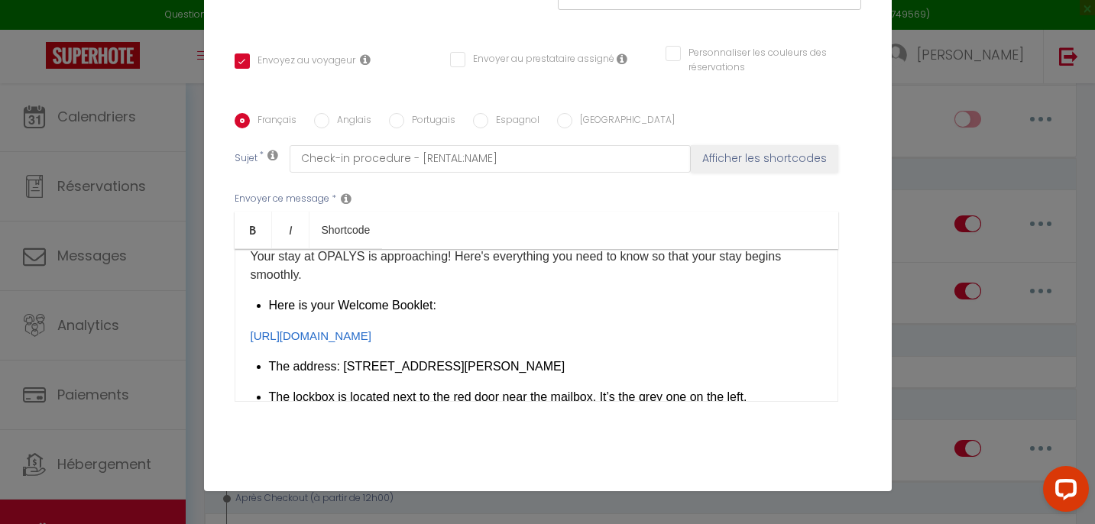
checkbox input "false"
type input "Procédure pour le checkin - [RENTAL:NAME]"
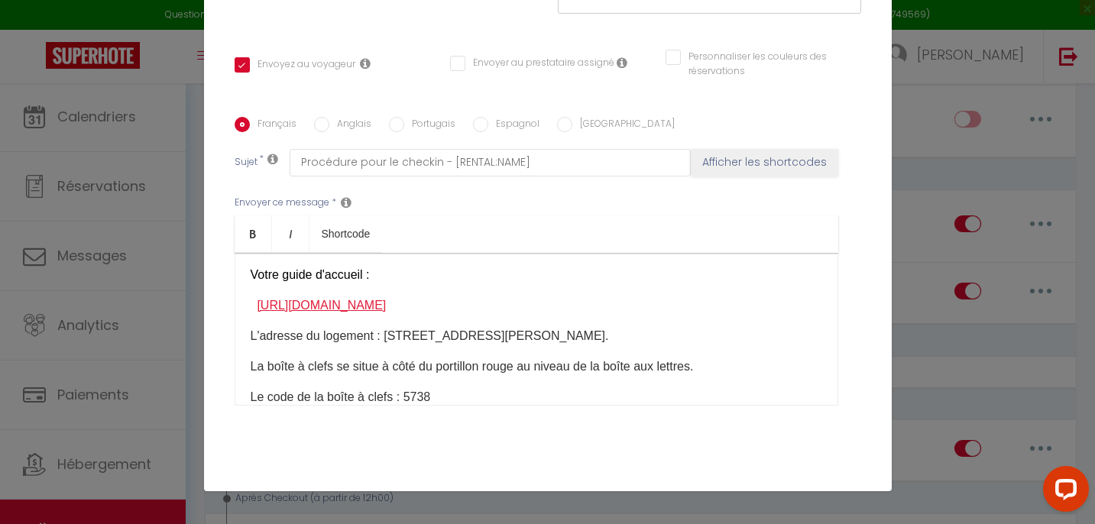
scroll to position [76, 0]
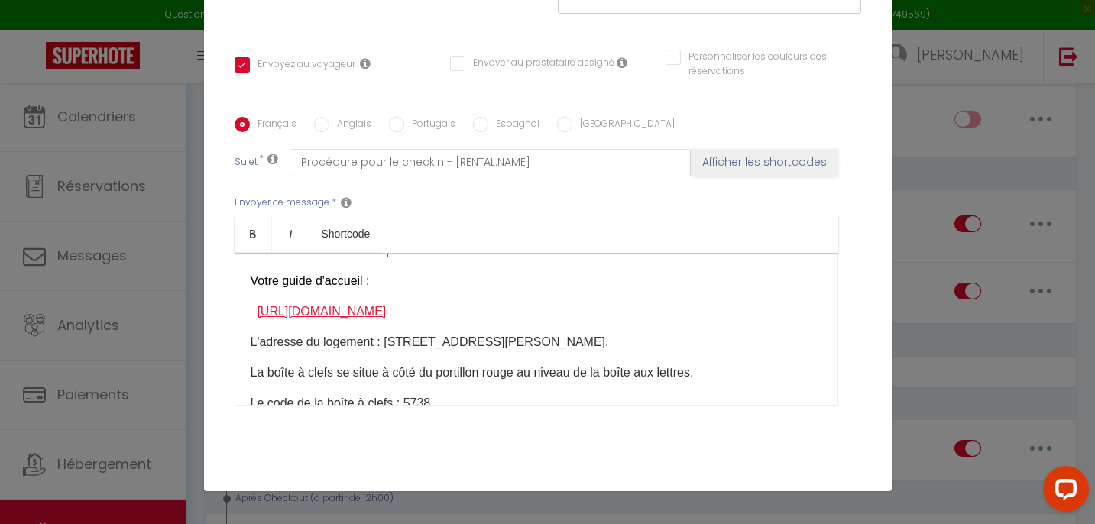
click at [386, 315] on link "[URL][DOMAIN_NAME]" at bounding box center [321, 311] width 129 height 13
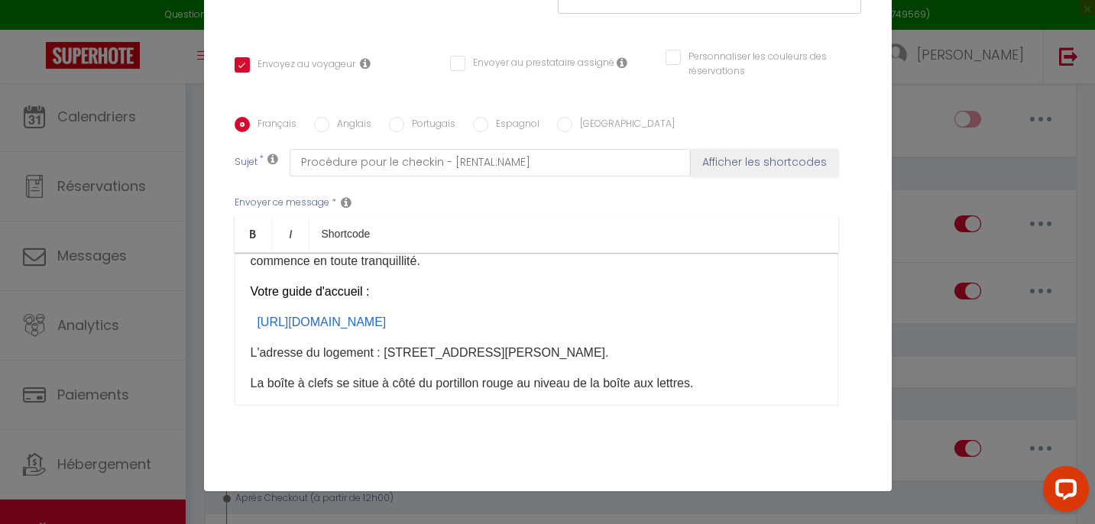
scroll to position [61, 0]
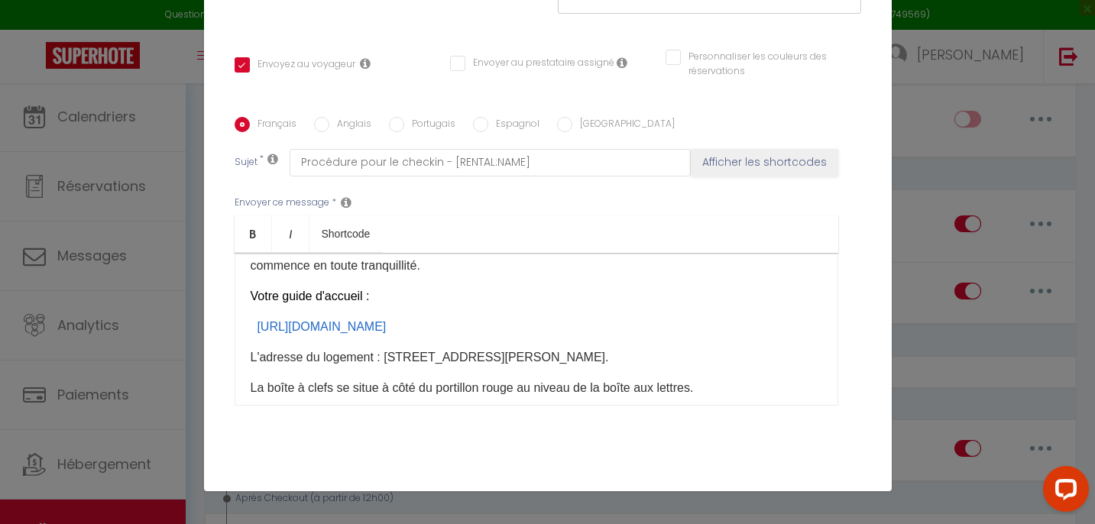
click at [791, 326] on p "[URL][DOMAIN_NAME] ​ ​" at bounding box center [536, 327] width 571 height 18
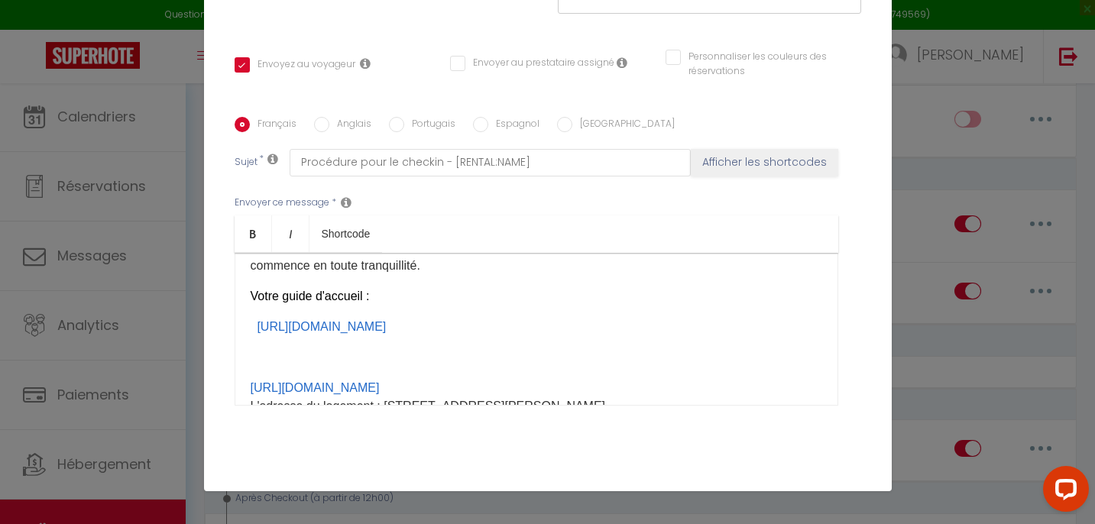
click at [786, 329] on p "[URL][DOMAIN_NAME] ​ ​" at bounding box center [536, 327] width 571 height 18
click at [785, 325] on p "[URL][DOMAIN_NAME] ​ ​" at bounding box center [536, 327] width 571 height 18
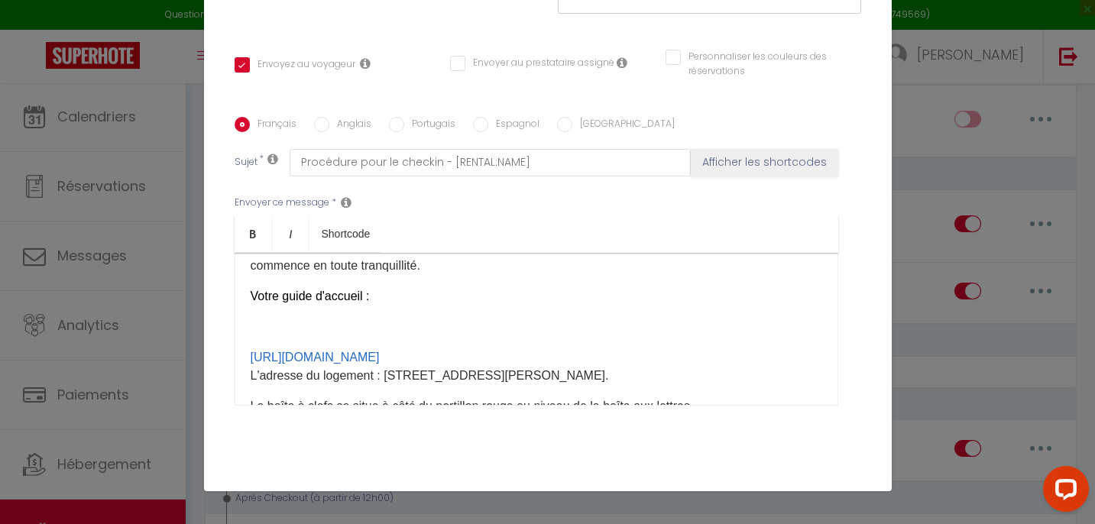
click at [785, 324] on p "​" at bounding box center [536, 327] width 571 height 18
click at [271, 338] on div "Bonjour [GUEST:FIRST_NAME], Votre séjour est imminent ! Voici tout ce que vous …" at bounding box center [537, 329] width 604 height 153
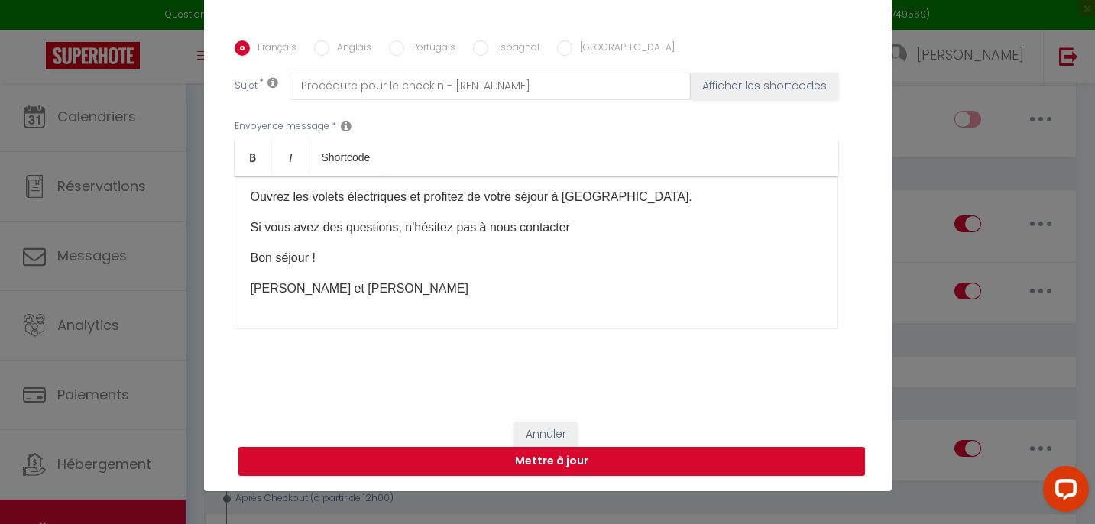
scroll to position [348, 0]
click at [549, 430] on button "Annuler" at bounding box center [545, 435] width 63 height 26
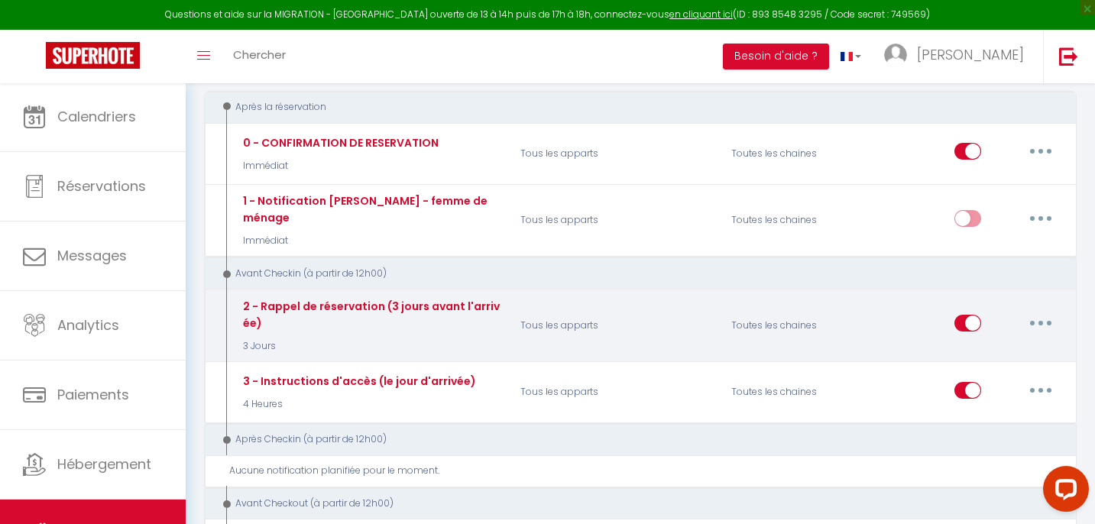
scroll to position [173, 0]
click at [1037, 310] on button "button" at bounding box center [1040, 322] width 43 height 24
click at [979, 345] on link "Editer" at bounding box center [1000, 358] width 113 height 26
type input "2 - Rappel de réservation (3 jours avant l'arrivée)"
select select "3 Jours"
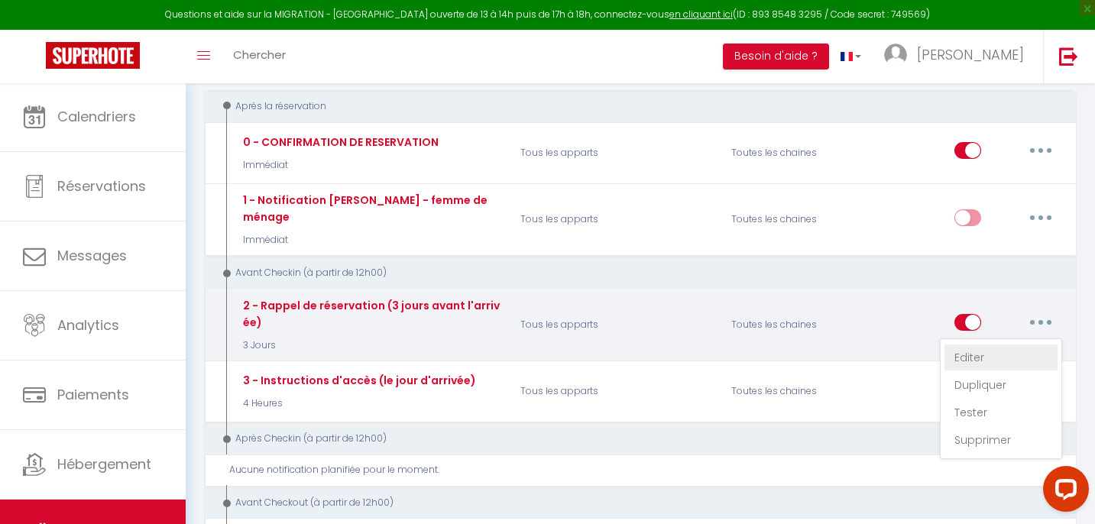
checkbox input "true"
checkbox input "false"
type input "RAPPEL DE VOTRE RESERVATION - [BOOKING:ID] - [GUEST:FIRST_NAME] [GUEST:LAST_NAM…"
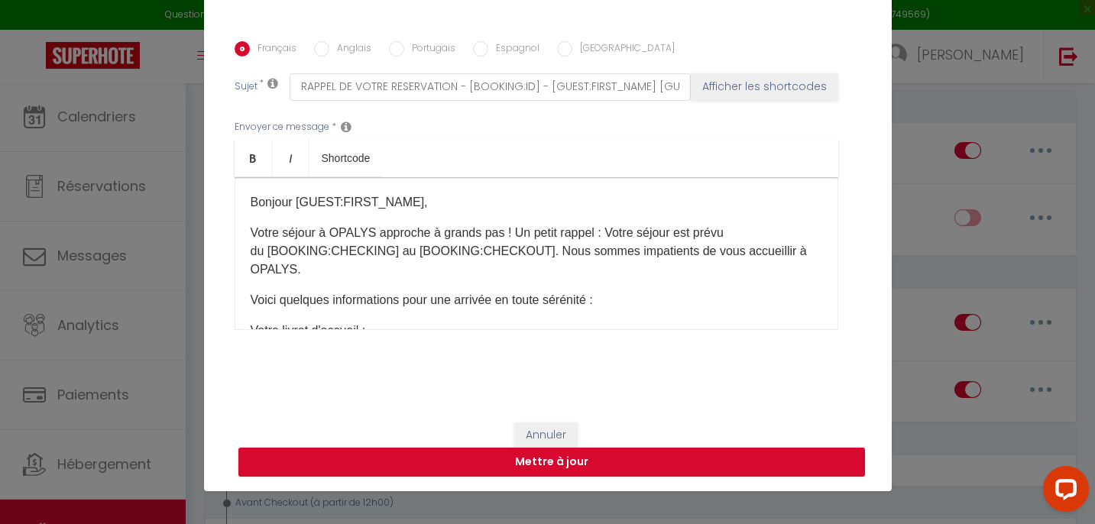
scroll to position [0, 0]
click at [321, 51] on input "Anglais" at bounding box center [321, 48] width 15 height 15
radio input "true"
checkbox input "true"
checkbox input "false"
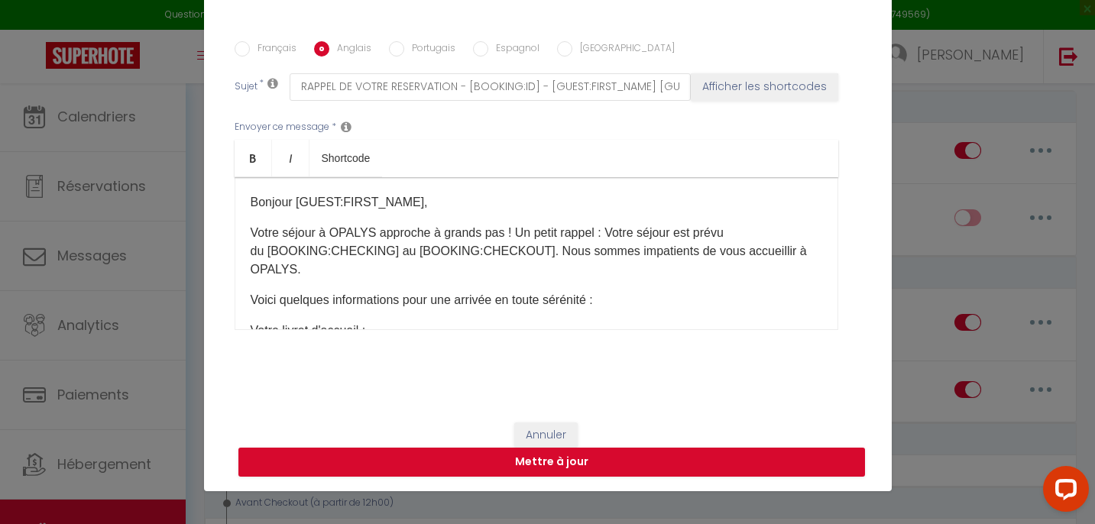
checkbox input "false"
type input "OPALYS BOOKING REMINDER - [BOOKING:ID] - [GUEST:FIRST_NAME] [GUEST:LAST_NAME] -…"
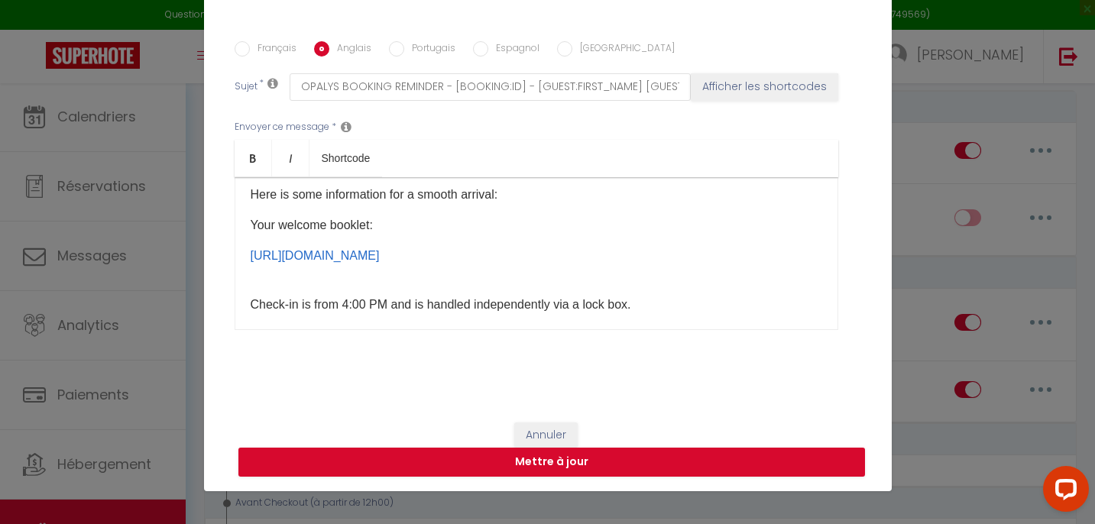
scroll to position [96, 0]
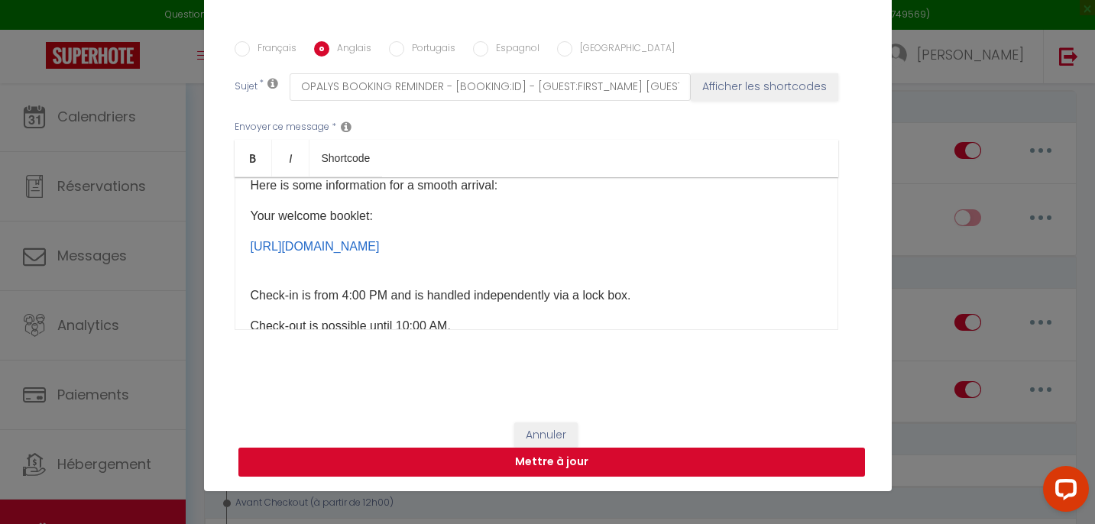
click at [512, 463] on button "Mettre à jour" at bounding box center [551, 462] width 626 height 29
checkbox input "true"
checkbox input "false"
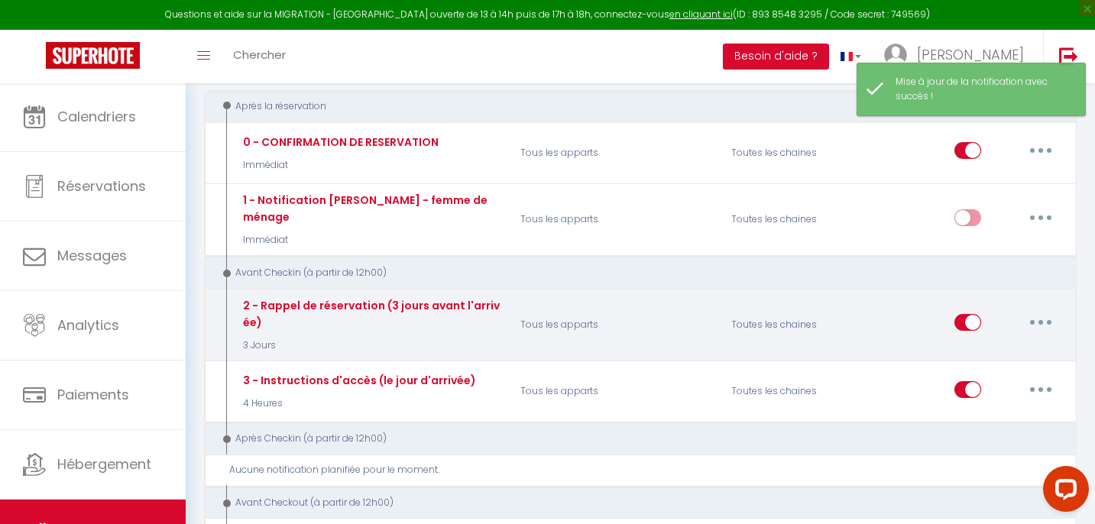
click at [1038, 310] on button "button" at bounding box center [1040, 322] width 43 height 24
click at [947, 345] on link "Editer" at bounding box center [1000, 358] width 113 height 26
type input "2 - Rappel de réservation (3 jours avant l'arrivée)"
select select "3 Jours"
select select "if_booking_is_paid"
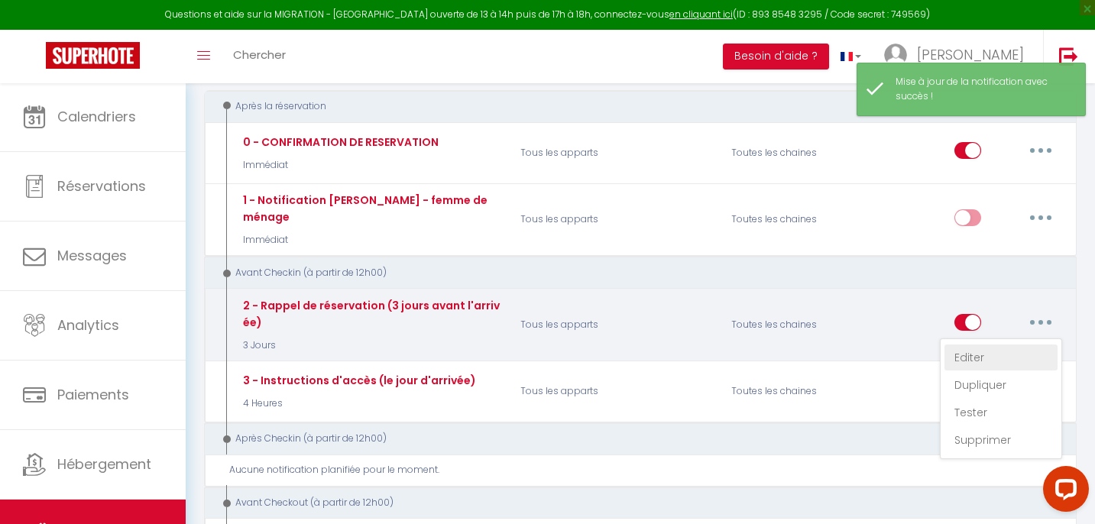
checkbox input "true"
checkbox input "false"
radio input "true"
type input "RAPPEL DE VOTRE RESERVATION - [BOOKING:ID] - [GUEST:FIRST_NAME] [GUEST:LAST_NAM…"
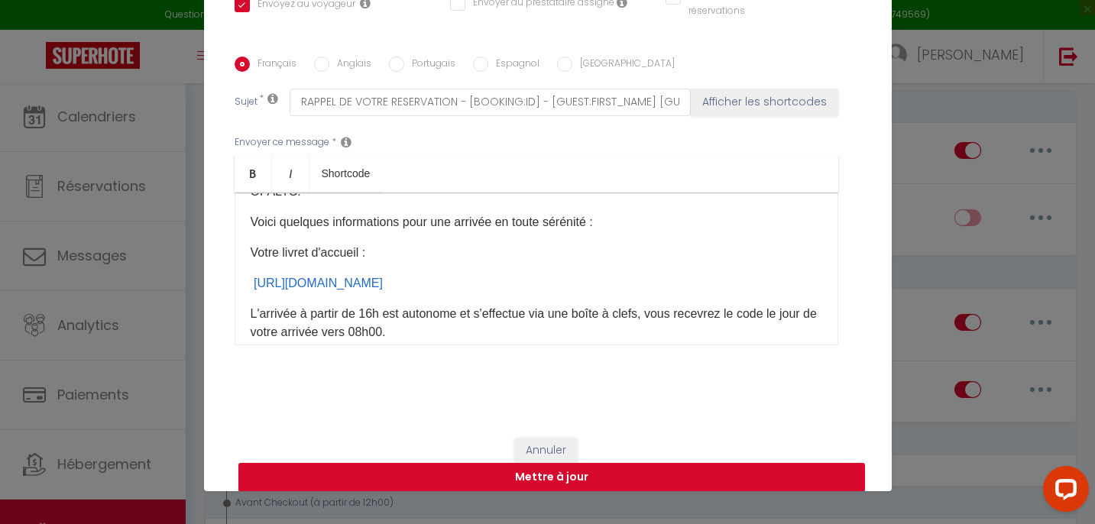
scroll to position [94, 0]
click at [319, 63] on input "Anglais" at bounding box center [321, 64] width 15 height 15
radio input "true"
checkbox input "true"
checkbox input "false"
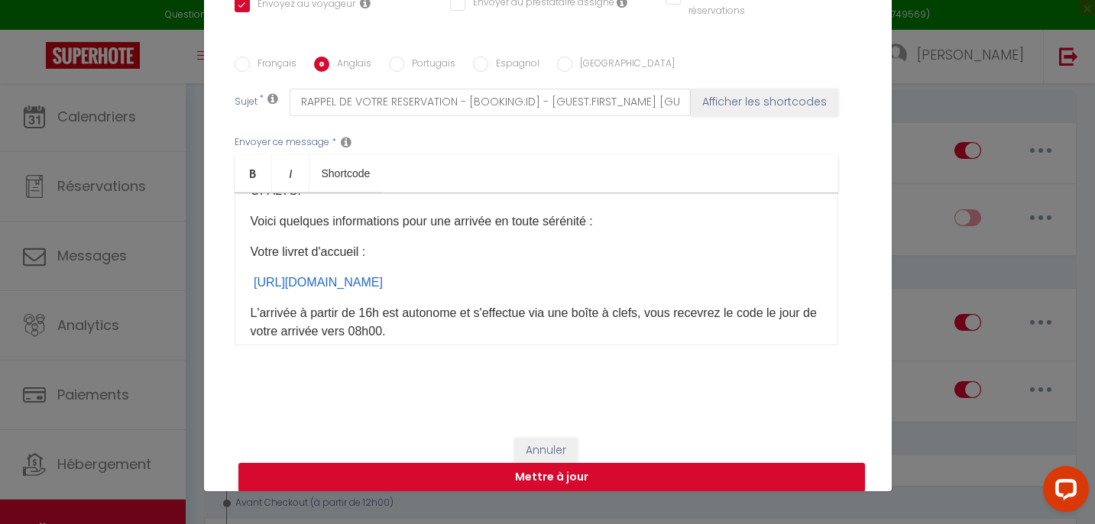
checkbox input "false"
type input "OPALYS BOOKING REMINDER - [BOOKING:ID] - [GUEST:FIRST_NAME] [GUEST:LAST_NAME] -…"
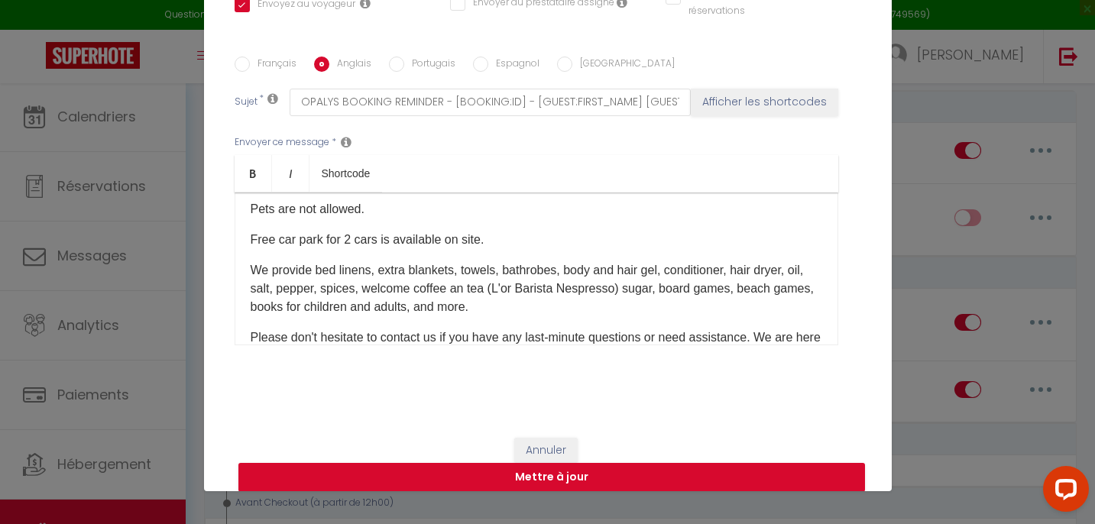
scroll to position [351, 0]
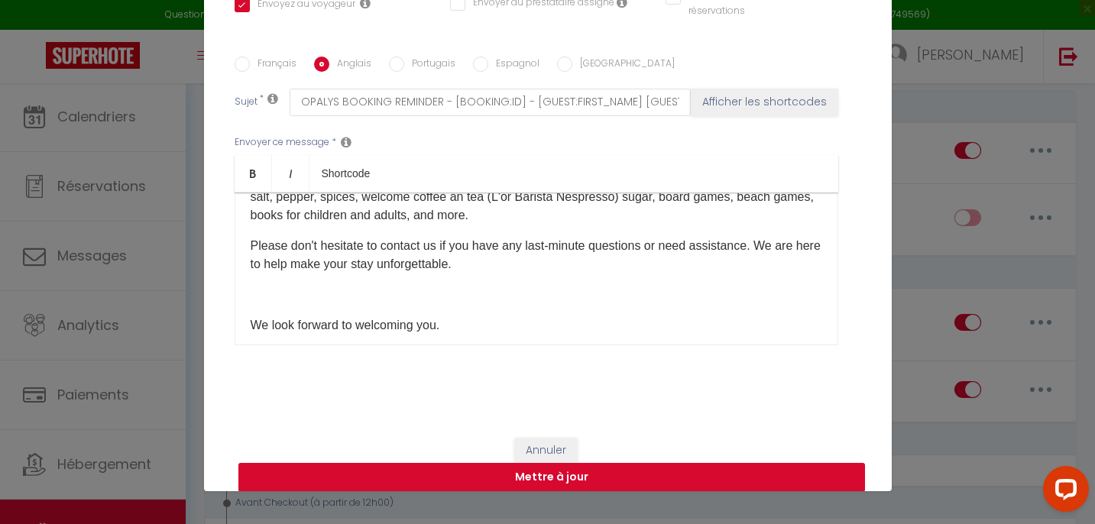
click at [572, 478] on button "Mettre à jour" at bounding box center [551, 477] width 626 height 29
checkbox input "true"
checkbox input "false"
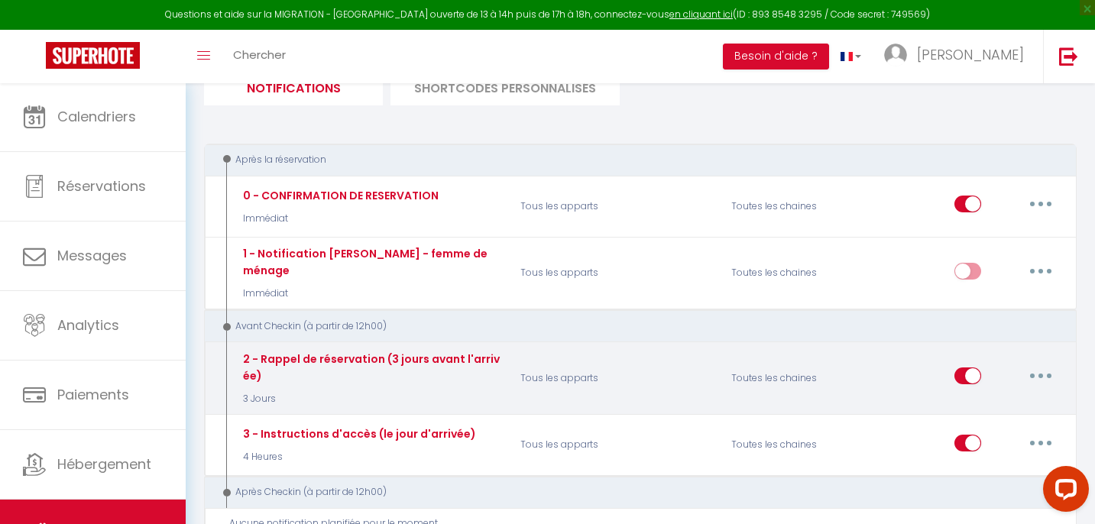
scroll to position [121, 0]
click at [1037, 362] on button "button" at bounding box center [1040, 374] width 43 height 24
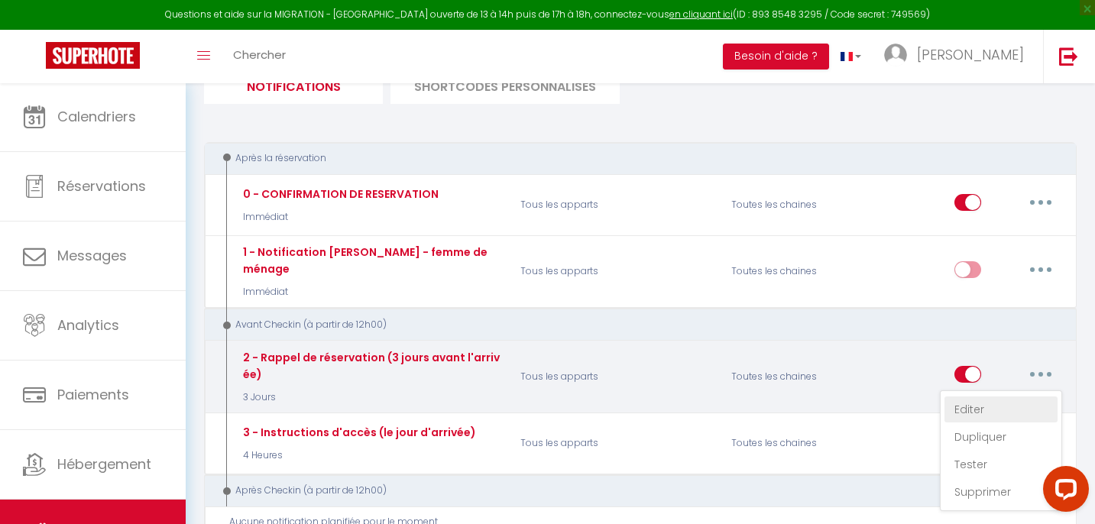
click at [1000, 396] on link "Editer" at bounding box center [1000, 409] width 113 height 26
type input "2 - Rappel de réservation (3 jours avant l'arrivée)"
select select "3 Jours"
select select "if_booking_is_paid"
checkbox input "true"
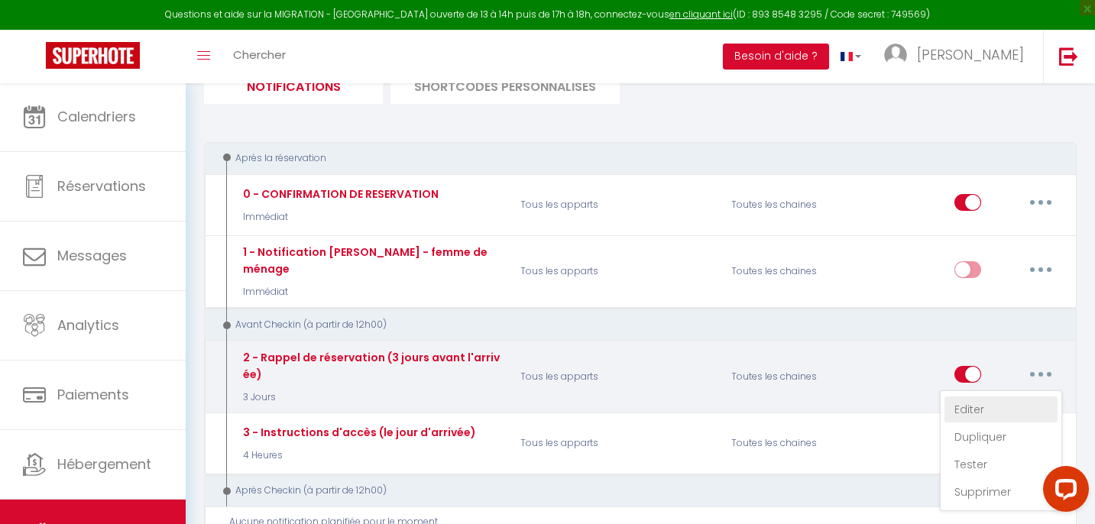
checkbox input "false"
radio input "true"
type input "RAPPEL DE VOTRE RESERVATION - [BOOKING:ID] - [GUEST:FIRST_NAME] [GUEST:LAST_NAM…"
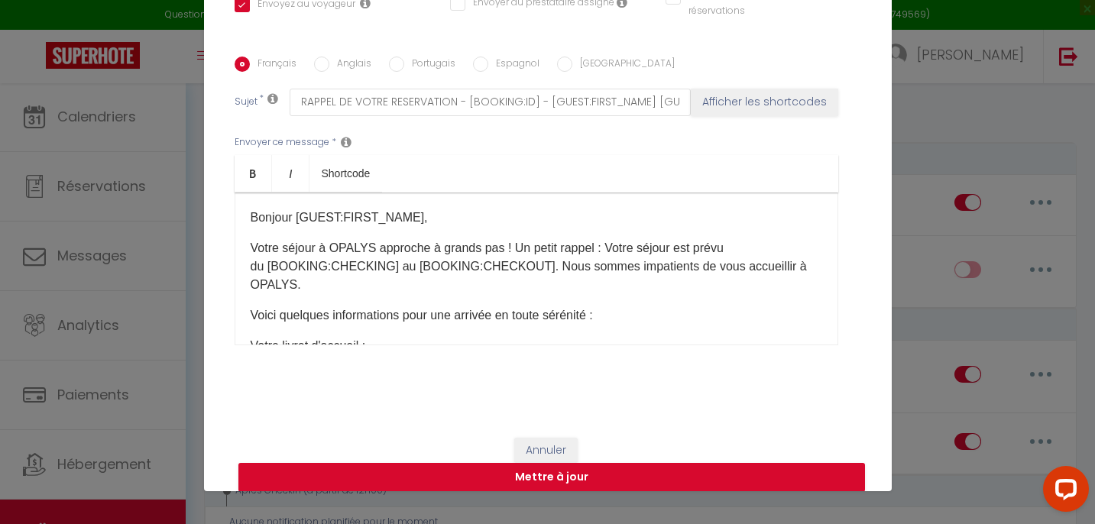
scroll to position [0, 0]
click at [324, 66] on input "Anglais" at bounding box center [321, 64] width 15 height 15
radio input "true"
checkbox input "true"
checkbox input "false"
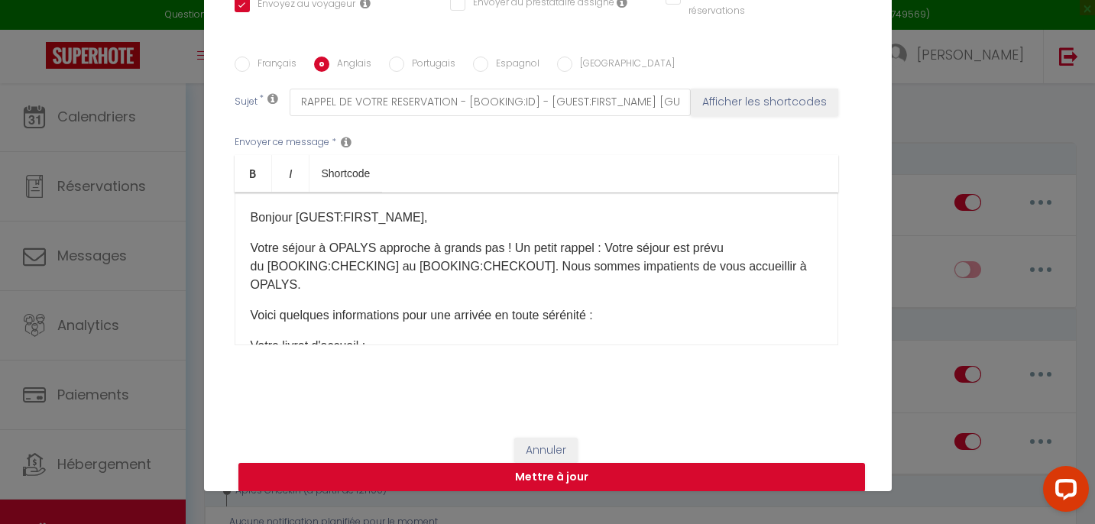
checkbox input "false"
type input "OPALYS BOOKING REMINDER - [BOOKING:ID] - [GUEST:FIRST_NAME] [GUEST:LAST_NAME] -…"
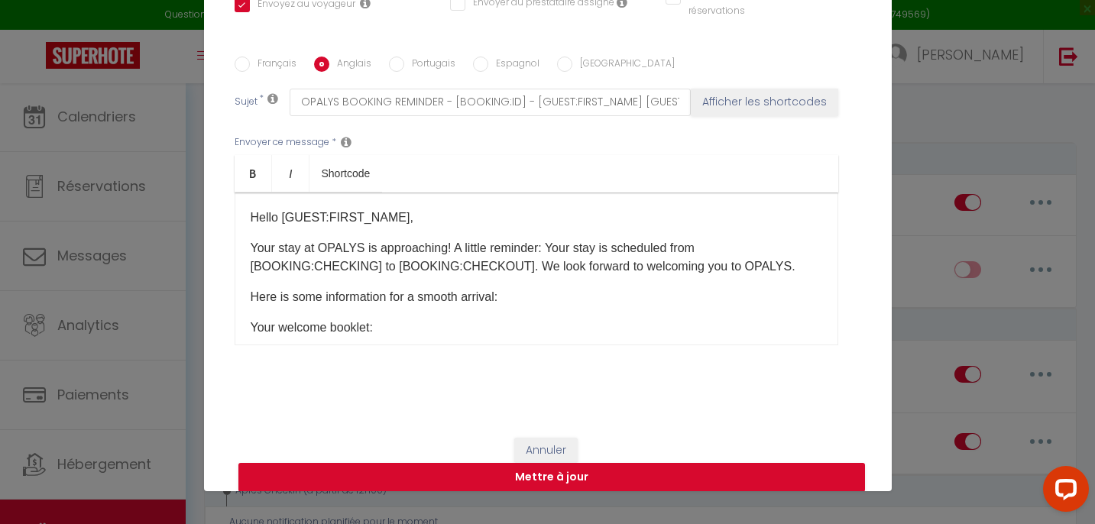
click at [551, 443] on button "Annuler" at bounding box center [545, 451] width 63 height 26
checkbox input "true"
checkbox input "false"
radio input "true"
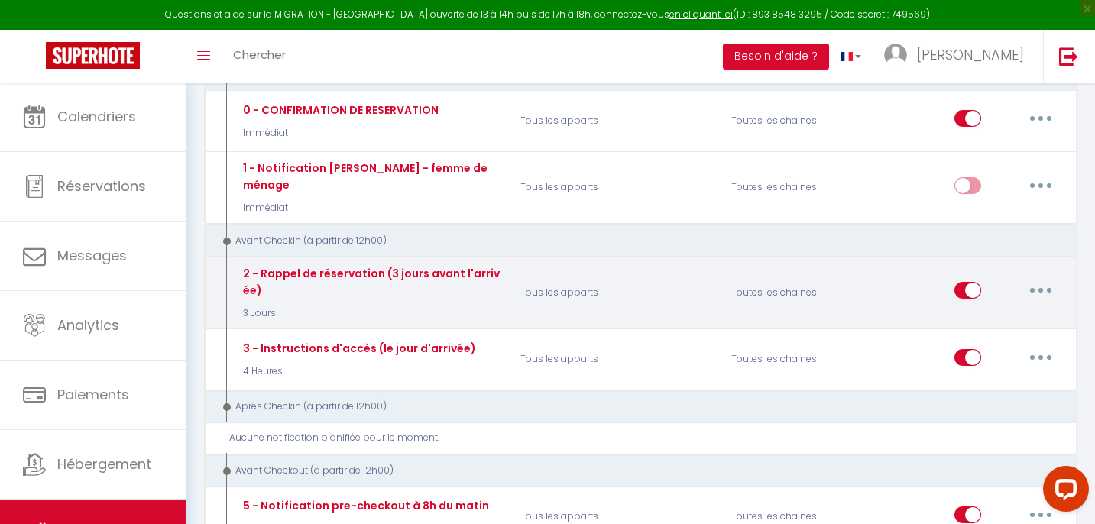
scroll to position [215, 0]
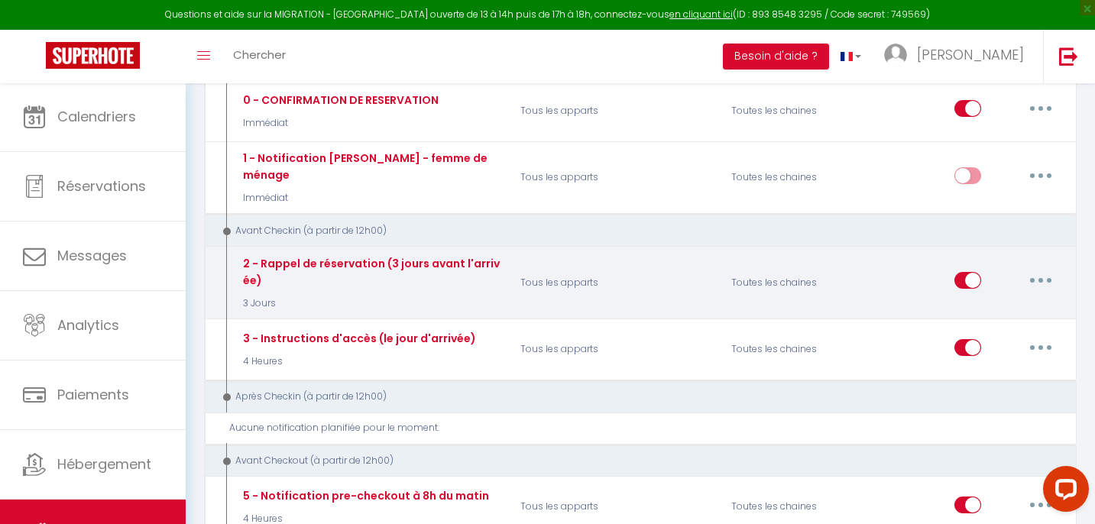
click at [1037, 268] on button "button" at bounding box center [1040, 280] width 43 height 24
click at [995, 303] on link "Editer" at bounding box center [1000, 316] width 113 height 26
type input "2 - Rappel de réservation (3 jours avant l'arrivée)"
checkbox input "true"
checkbox input "false"
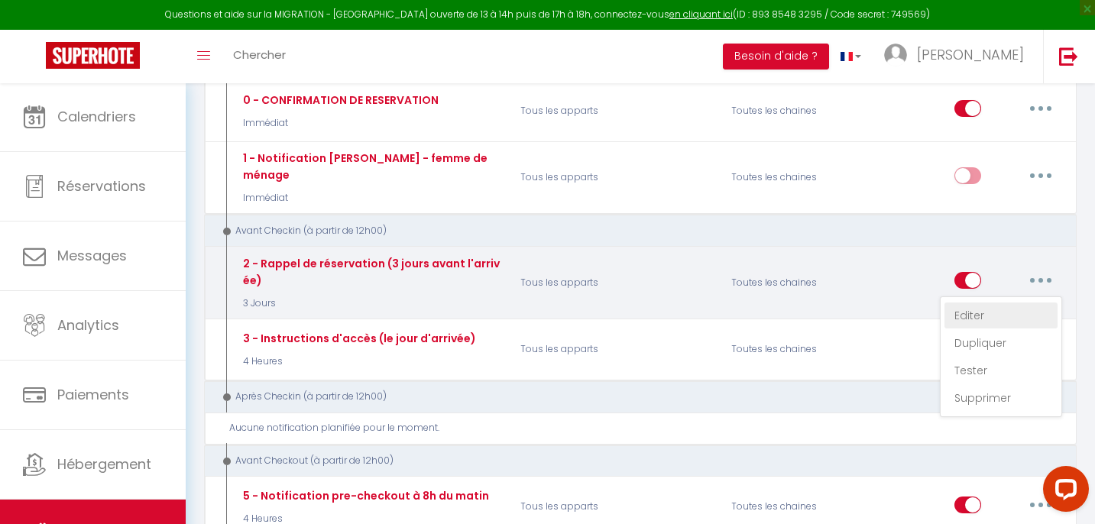
checkbox input "false"
radio input "true"
type input "RAPPEL DE VOTRE RESERVATION - [BOOKING:ID] - [GUEST:FIRST_NAME] [GUEST:LAST_NAM…"
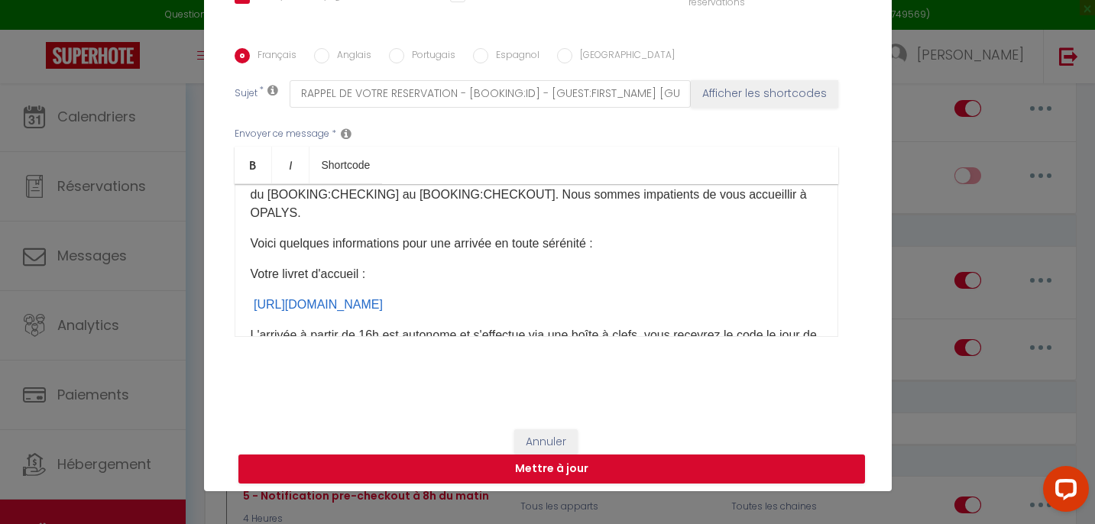
scroll to position [78, 0]
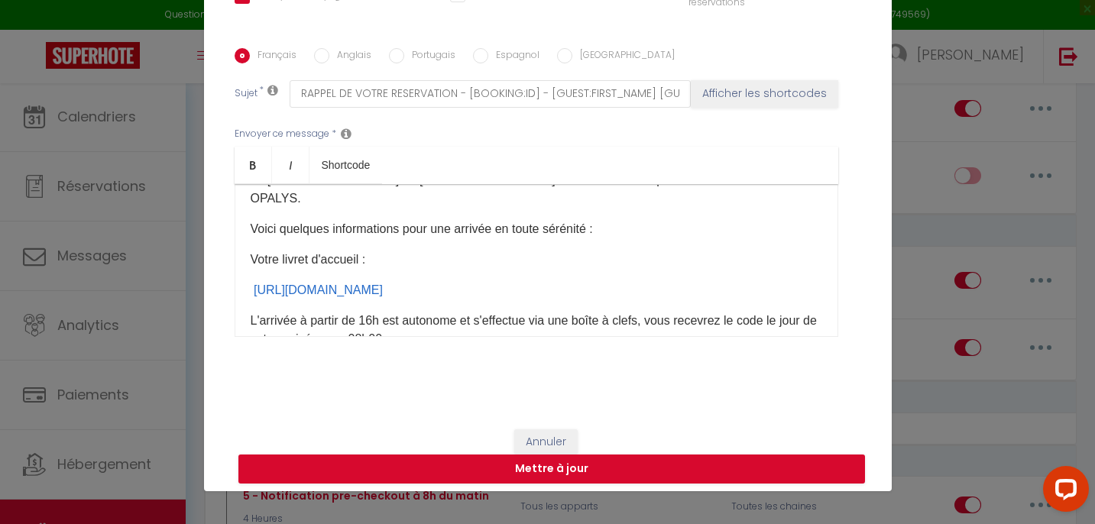
click at [321, 57] on input "Anglais" at bounding box center [321, 55] width 15 height 15
radio input "true"
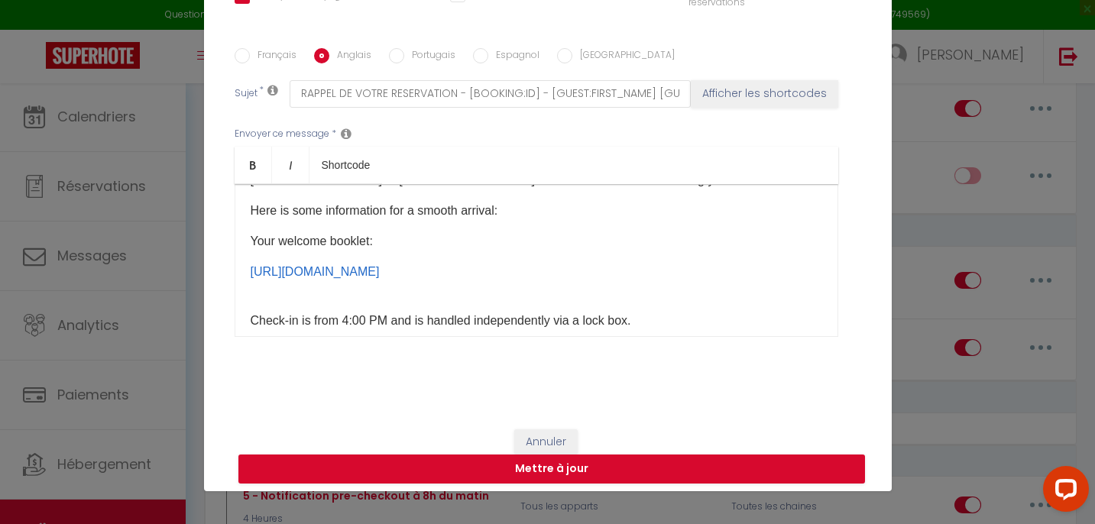
checkbox input "true"
checkbox input "false"
type input "OPALYS BOOKING REMINDER - [BOOKING:ID] - [GUEST:FIRST_NAME] [GUEST:LAST_NAME] -…"
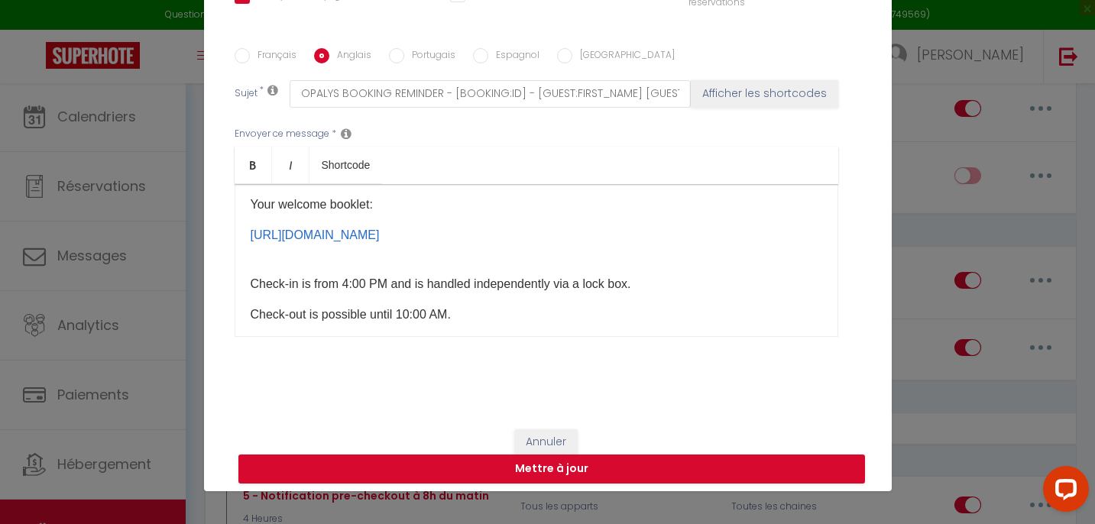
scroll to position [69, 0]
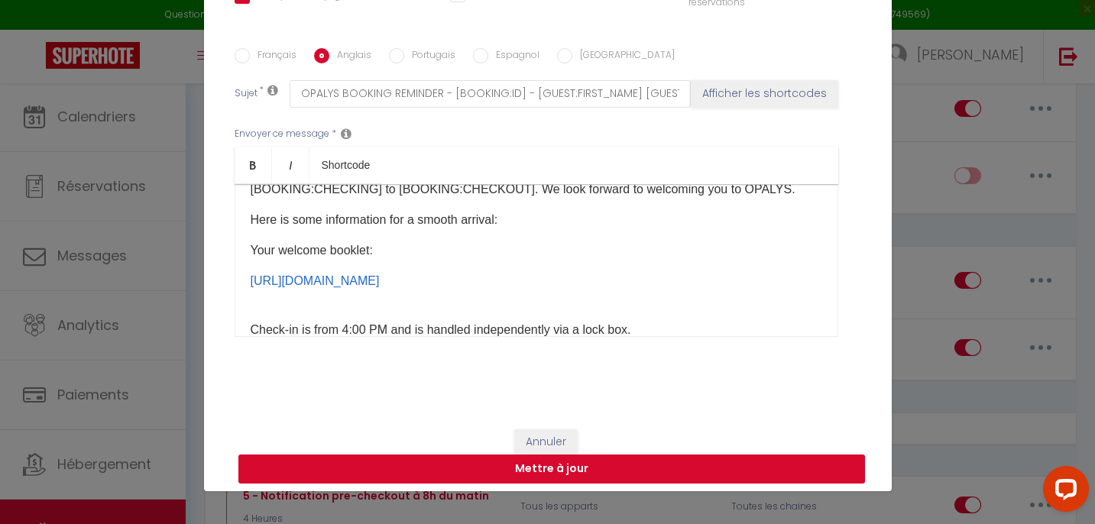
click at [597, 472] on button "Mettre à jour" at bounding box center [551, 469] width 626 height 29
checkbox input "true"
checkbox input "false"
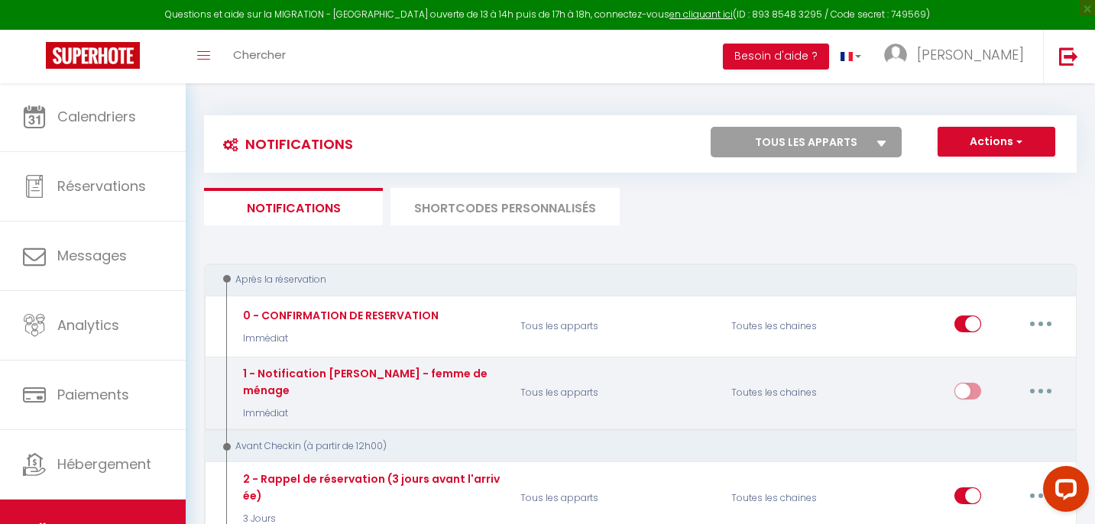
scroll to position [0, 0]
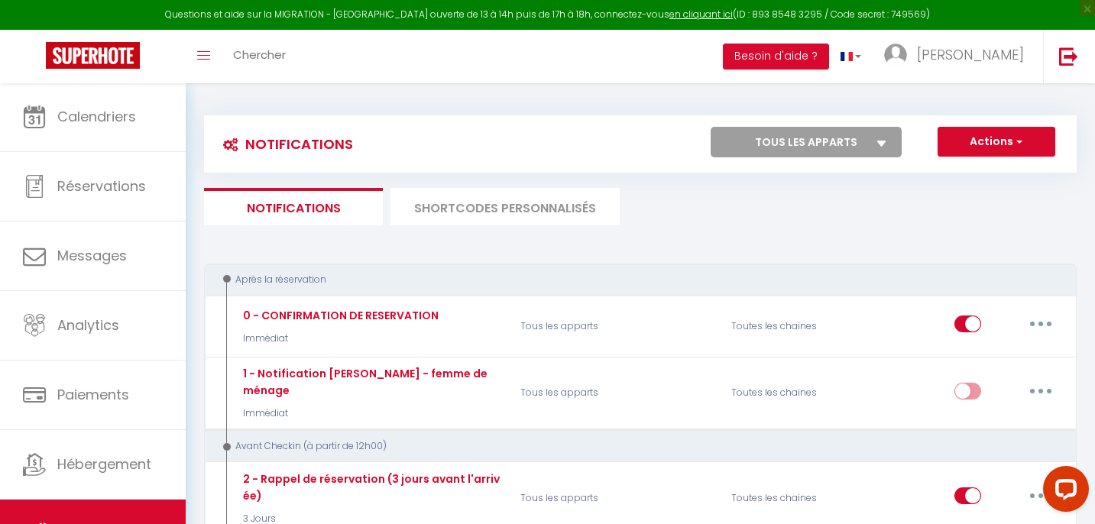
click at [657, 264] on div "Après la réservation" at bounding box center [640, 280] width 872 height 33
